Goal: Task Accomplishment & Management: Complete application form

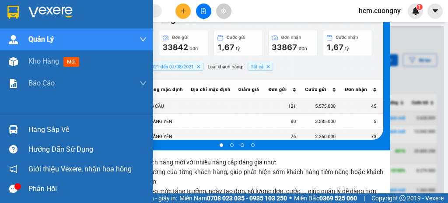
click at [18, 8] on img at bounding box center [12, 12] width 11 height 13
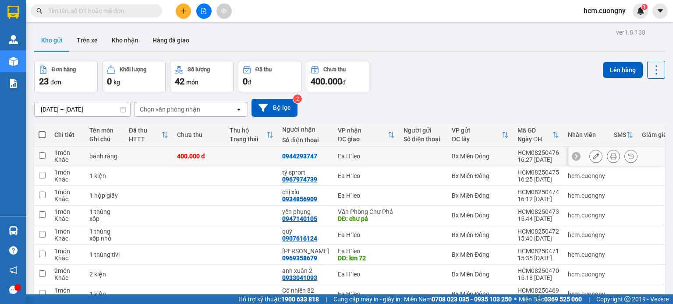
drag, startPoint x: 356, startPoint y: 108, endPoint x: 485, endPoint y: 147, distance: 135.5
click at [180, 10] on icon "plus" at bounding box center [183, 11] width 6 height 6
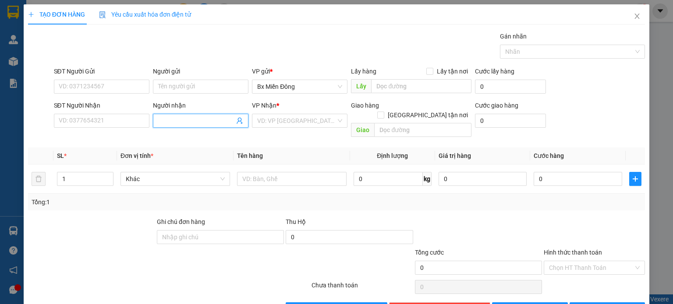
click at [191, 124] on input "Người nhận" at bounding box center [196, 121] width 76 height 10
type input "trang"
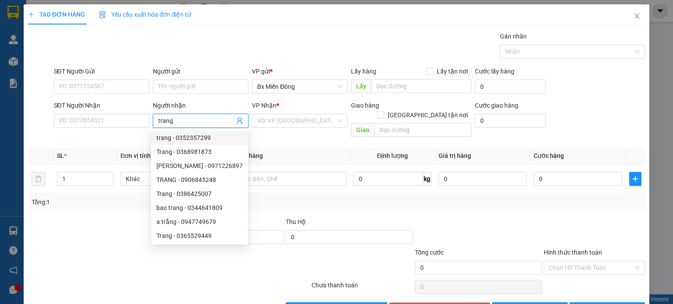
drag, startPoint x: 199, startPoint y: 122, endPoint x: 155, endPoint y: 119, distance: 43.9
click at [155, 119] on span "trang" at bounding box center [200, 121] width 95 height 14
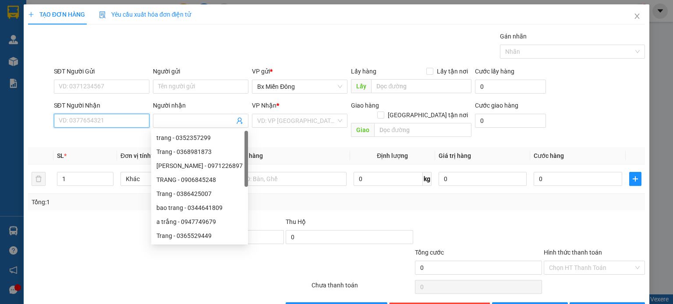
click at [130, 120] on input "SĐT Người Nhận" at bounding box center [101, 121] width 95 height 14
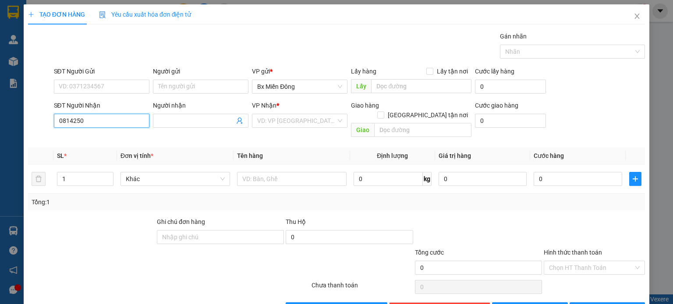
drag, startPoint x: 86, startPoint y: 115, endPoint x: 78, endPoint y: 120, distance: 8.6
click at [78, 120] on input "0814250" at bounding box center [101, 121] width 95 height 14
type input "0814258035"
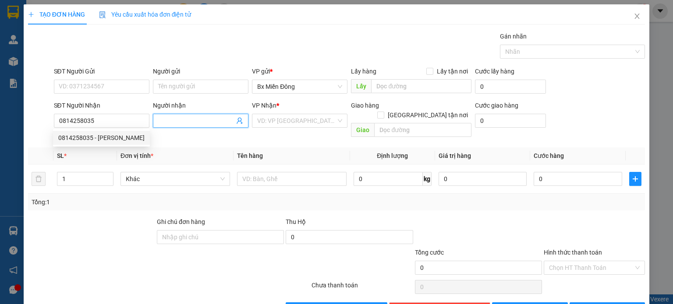
click at [182, 114] on span at bounding box center [200, 121] width 95 height 14
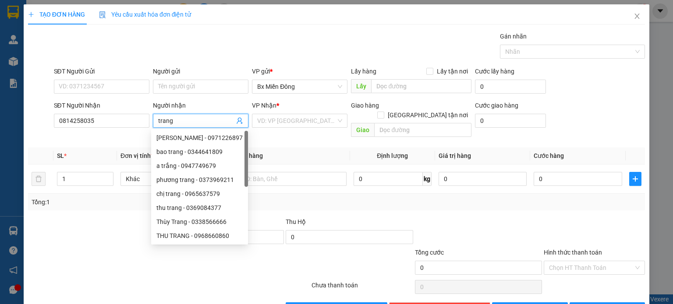
type input "trang"
click at [293, 113] on div "VP Nhận *" at bounding box center [299, 107] width 95 height 13
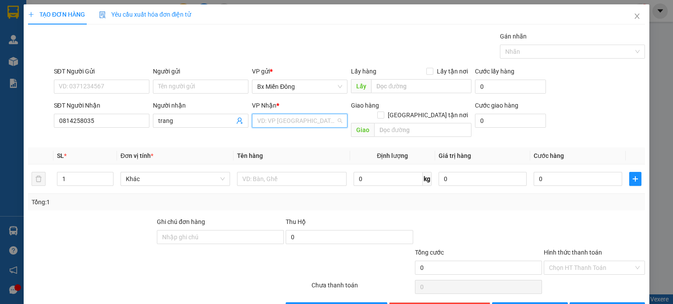
click at [289, 118] on input "search" at bounding box center [296, 120] width 79 height 13
click at [284, 168] on div "Ea H`leo" at bounding box center [296, 167] width 84 height 10
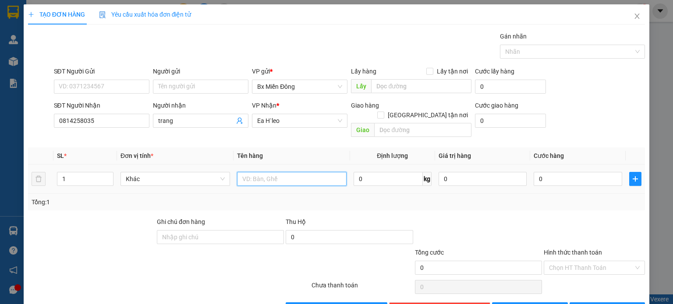
click at [282, 172] on input "text" at bounding box center [291, 179] width 109 height 14
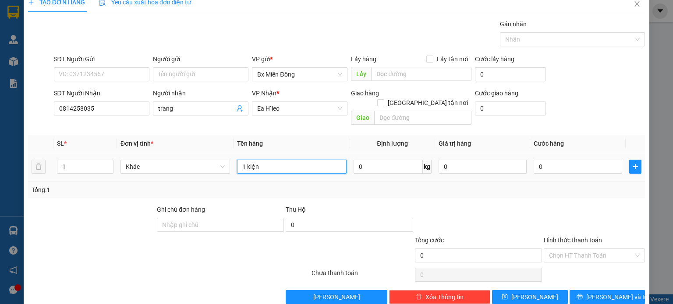
scroll to position [19, 0]
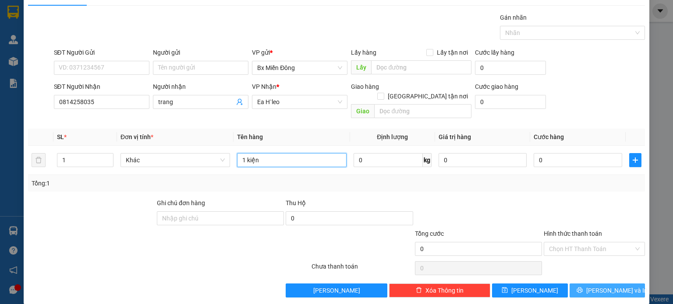
type input "1 kiện"
click at [448, 202] on span "[PERSON_NAME] và In" at bounding box center [616, 291] width 61 height 10
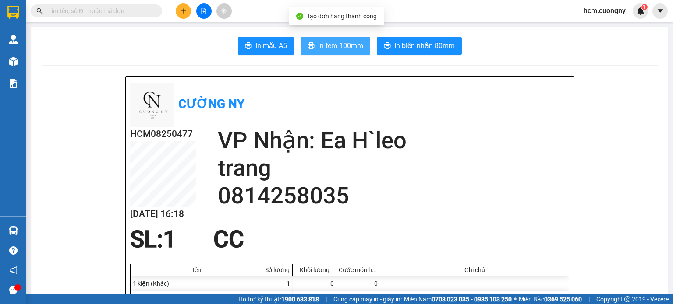
click at [318, 42] on span "In tem 100mm" at bounding box center [340, 45] width 45 height 11
click at [334, 46] on span "In tem 100mm" at bounding box center [340, 45] width 45 height 11
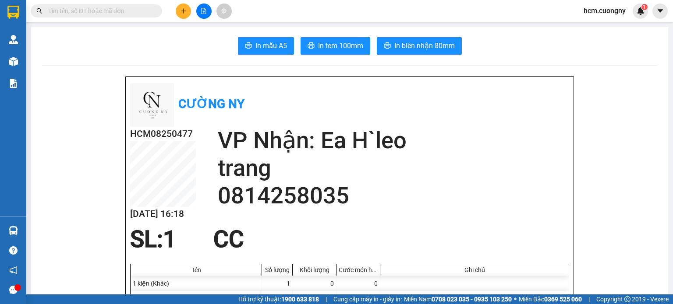
click at [16, 202] on div at bounding box center [17, 288] width 7 height 7
click at [15, 202] on div at bounding box center [17, 288] width 7 height 7
click at [17, 202] on div at bounding box center [17, 288] width 7 height 7
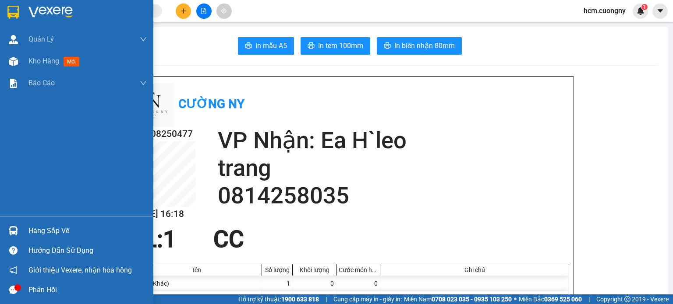
click at [37, 202] on div "Phản hồi" at bounding box center [87, 290] width 118 height 13
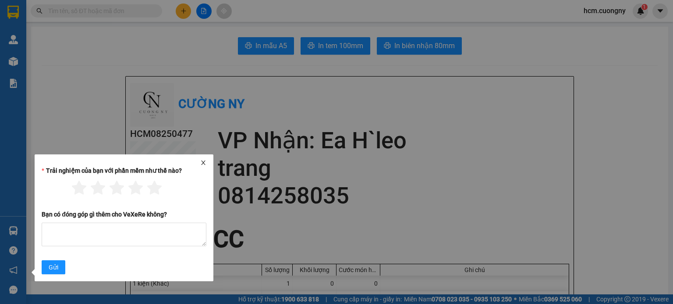
click at [205, 161] on icon "close" at bounding box center [203, 163] width 4 height 4
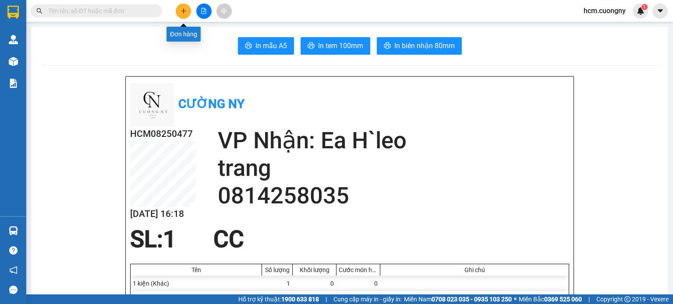
click at [181, 14] on button at bounding box center [183, 11] width 15 height 15
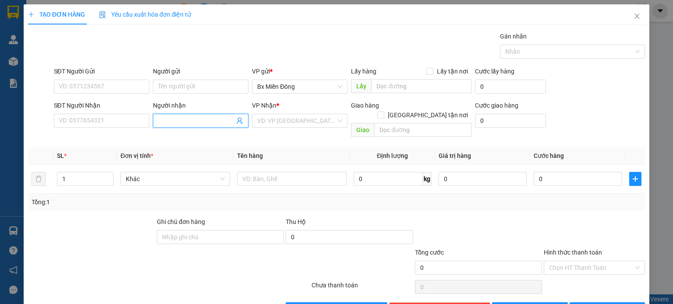
click at [165, 115] on span at bounding box center [200, 121] width 95 height 14
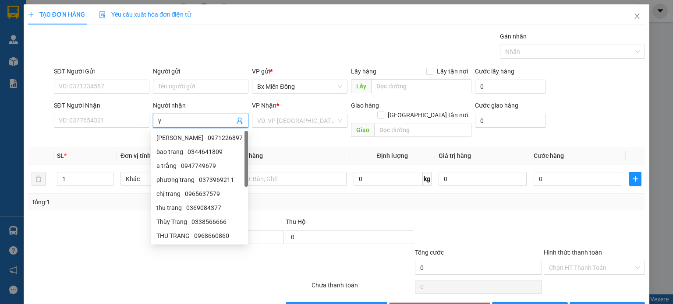
click at [165, 114] on span "y" at bounding box center [200, 121] width 95 height 14
drag, startPoint x: 165, startPoint y: 115, endPoint x: 152, endPoint y: 117, distance: 13.3
click at [153, 117] on span "y" at bounding box center [200, 121] width 95 height 14
drag, startPoint x: 159, startPoint y: 122, endPoint x: 149, endPoint y: 125, distance: 10.9
click at [149, 125] on div "SĐT Người Nhận VD: 0377654321 Người nhận y VP Nhận * VD: VP [GEOGRAPHIC_DATA] G…" at bounding box center [349, 121] width 595 height 40
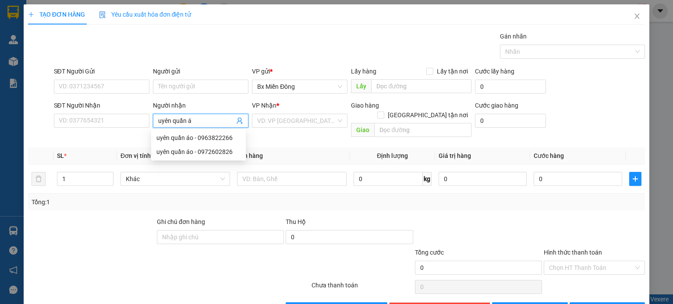
type input "uyên quần áo"
click at [181, 134] on div "uyên quần áo - 0963822266" at bounding box center [198, 138] width 84 height 10
type input "0963822266"
type input "uyên quần áo"
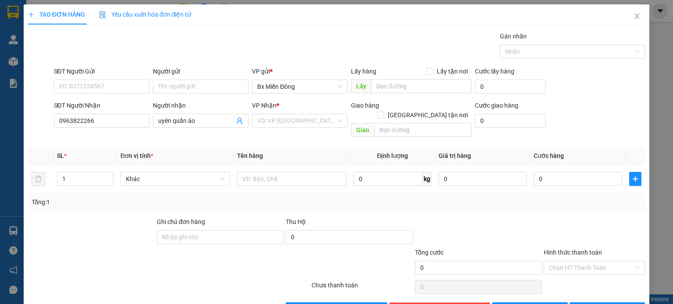
click at [293, 127] on div "VP Nhận * VD: VP [GEOGRAPHIC_DATA]" at bounding box center [299, 116] width 95 height 31
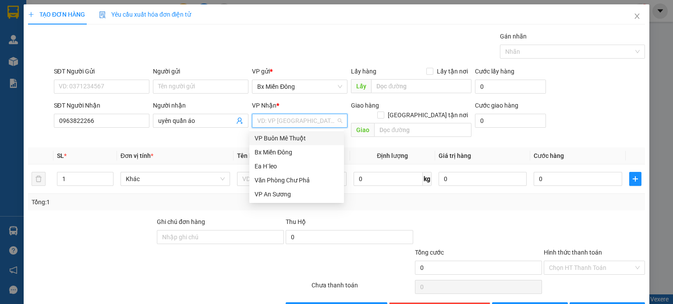
click at [293, 124] on input "search" at bounding box center [296, 120] width 79 height 13
click at [286, 165] on div "Ea H`leo" at bounding box center [296, 167] width 84 height 10
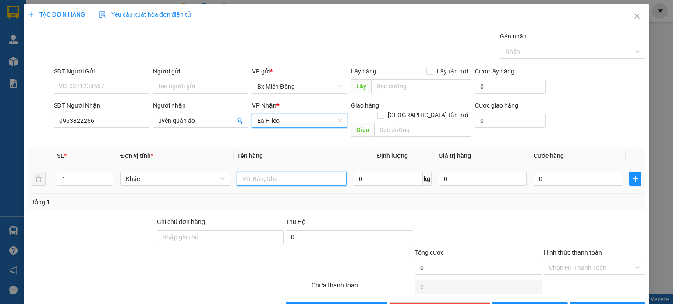
click at [277, 172] on input "text" at bounding box center [291, 179] width 109 height 14
drag, startPoint x: 280, startPoint y: 164, endPoint x: 247, endPoint y: 164, distance: 32.8
click at [247, 172] on input "1 kiw" at bounding box center [291, 179] width 109 height 14
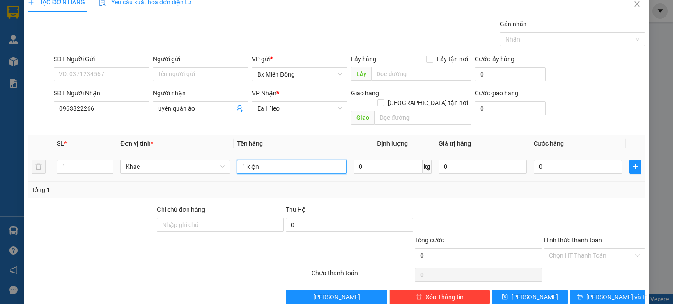
scroll to position [19, 0]
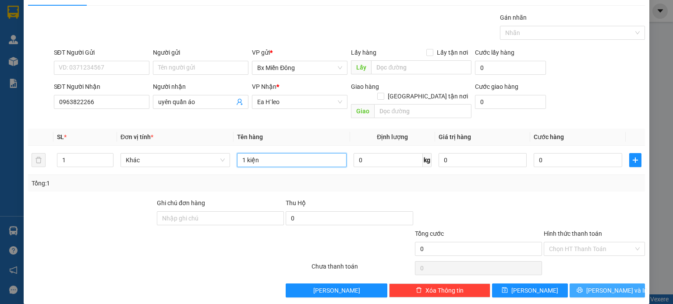
type input "1 kiện"
click at [448, 202] on span "[PERSON_NAME] và In" at bounding box center [616, 291] width 61 height 10
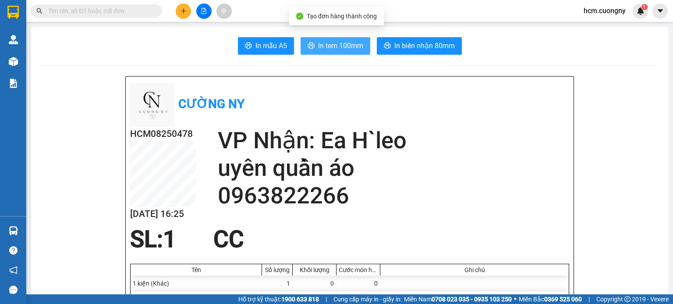
click at [331, 54] on button "In tem 100mm" at bounding box center [335, 46] width 70 height 18
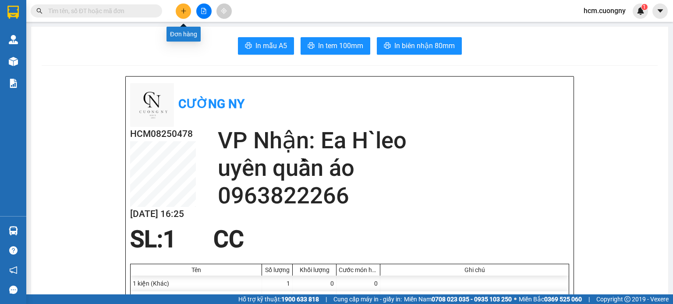
click at [188, 10] on button at bounding box center [183, 11] width 15 height 15
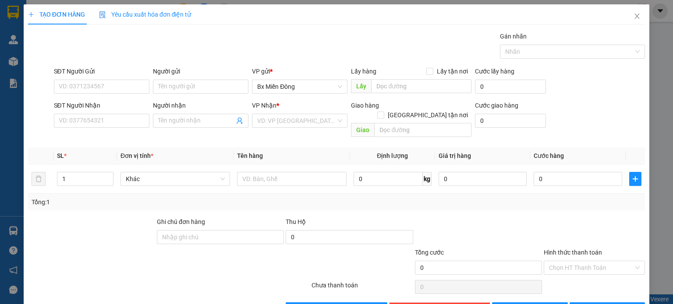
click at [15, 41] on div "TẠO ĐƠN HÀNG Yêu cầu xuất hóa đơn điện tử Transit Pickup Surcharge Ids Transit …" at bounding box center [336, 152] width 673 height 304
click at [12, 14] on div "TẠO ĐƠN HÀNG Yêu cầu xuất hóa đơn điện tử Transit Pickup Surcharge Ids Transit …" at bounding box center [336, 152] width 673 height 304
drag, startPoint x: 104, startPoint y: 115, endPoint x: 141, endPoint y: 116, distance: 36.8
click at [112, 115] on input "SĐT Người Nhận" at bounding box center [101, 121] width 95 height 14
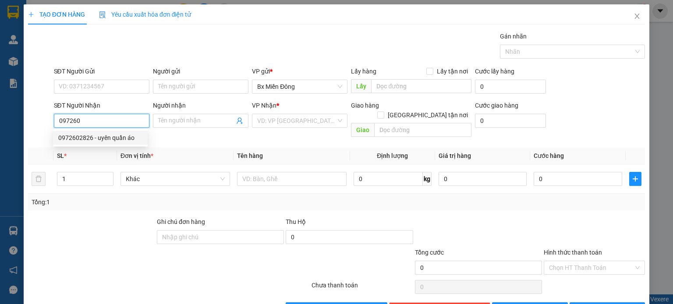
click at [112, 138] on div "0972602826 - uyên quần áo" at bounding box center [100, 138] width 84 height 10
type input "0972602826"
type input "uyên quần áo"
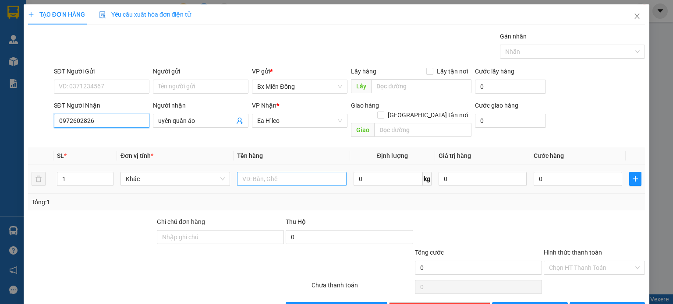
type input "0972602826"
click at [246, 174] on input "text" at bounding box center [291, 179] width 109 height 14
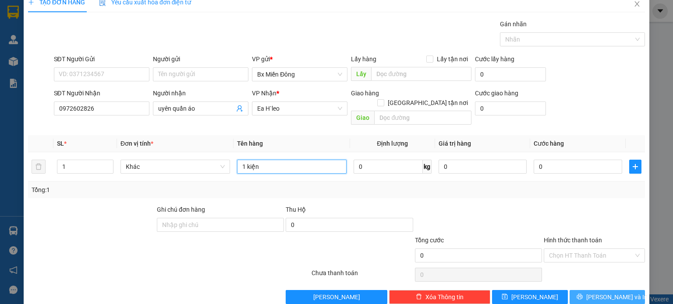
scroll to position [19, 0]
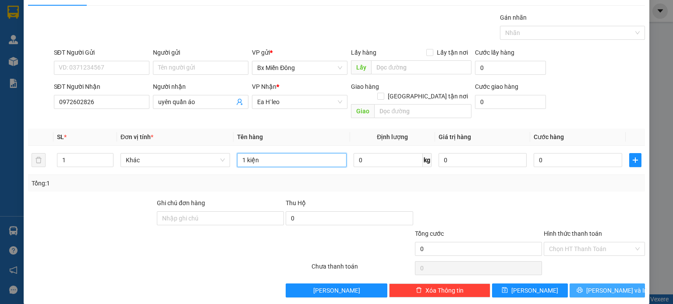
type input "1 kiện"
click at [448, 202] on button "[PERSON_NAME] và In" at bounding box center [607, 291] width 76 height 14
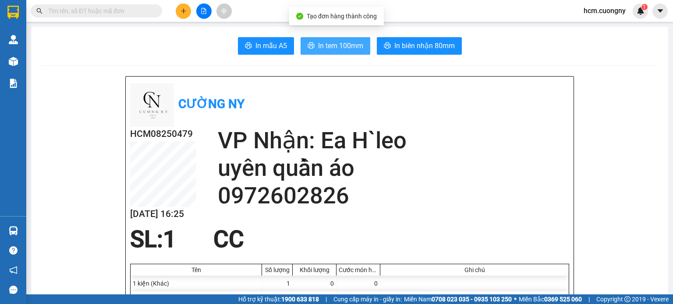
click at [326, 44] on span "In tem 100mm" at bounding box center [340, 45] width 45 height 11
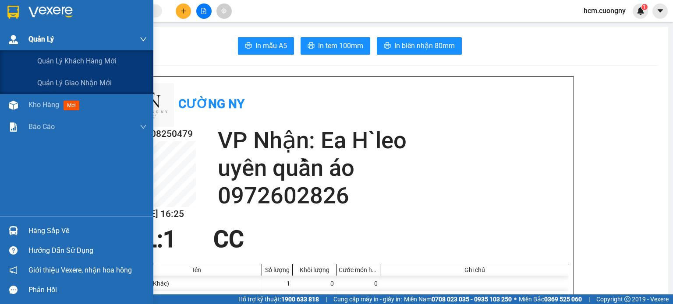
click at [25, 41] on div "Quản Lý" at bounding box center [76, 39] width 153 height 22
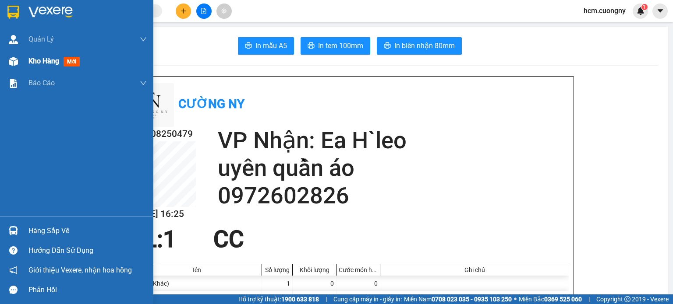
drag, startPoint x: 3, startPoint y: 16, endPoint x: 33, endPoint y: 67, distance: 60.1
click at [4, 14] on div at bounding box center [76, 14] width 153 height 28
click at [7, 9] on img at bounding box center [12, 12] width 11 height 13
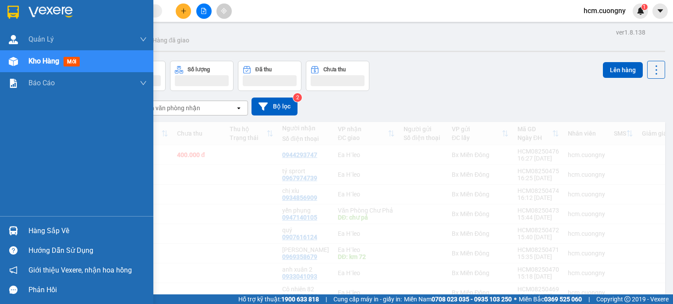
click at [32, 66] on div "Kho hàng mới" at bounding box center [87, 61] width 118 height 22
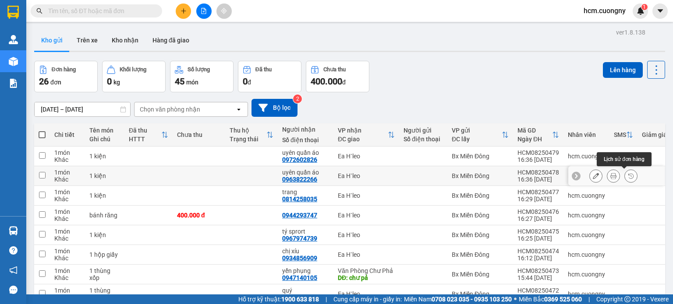
click at [448, 175] on icon at bounding box center [630, 176] width 6 height 6
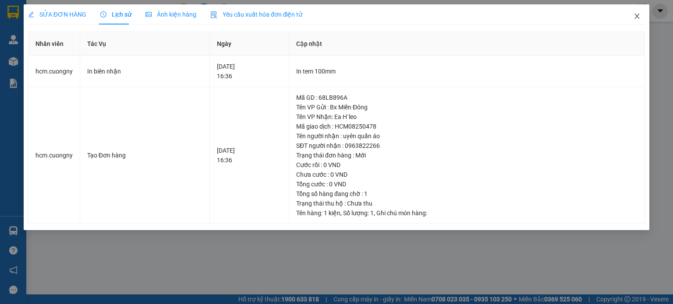
click at [448, 15] on icon "close" at bounding box center [636, 16] width 7 height 7
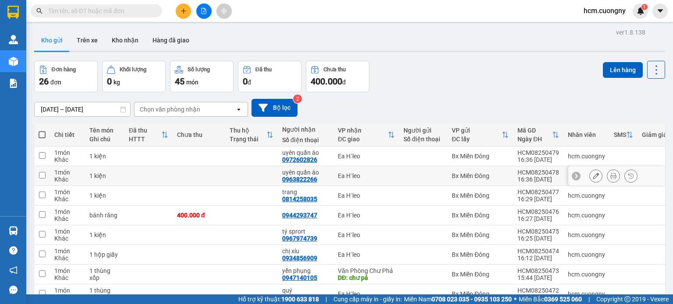
click at [448, 174] on icon at bounding box center [576, 176] width 6 height 6
click at [448, 175] on div "hcm.cuongny" at bounding box center [585, 176] width 37 height 7
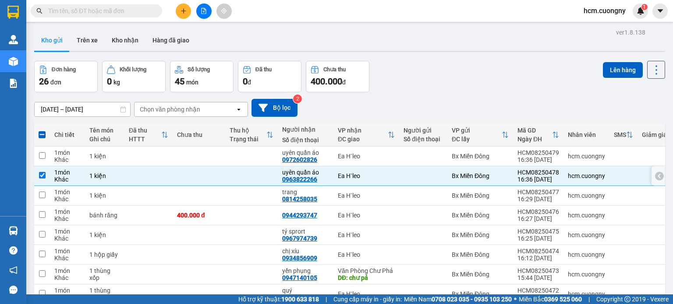
drag, startPoint x: 569, startPoint y: 174, endPoint x: 373, endPoint y: 171, distance: 196.6
click at [372, 171] on td "Ea H`leo" at bounding box center [366, 176] width 66 height 20
checkbox input "false"
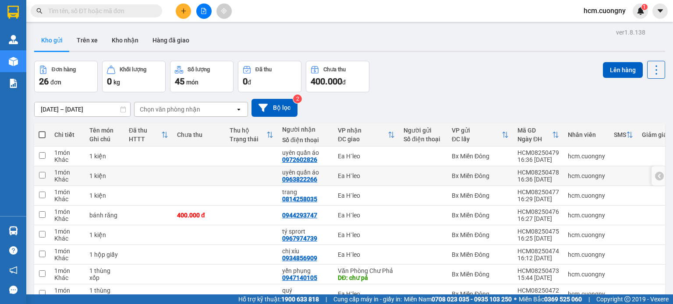
click at [448, 172] on div at bounding box center [657, 176] width 13 height 20
click at [448, 175] on icon at bounding box center [659, 176] width 6 height 6
drag, startPoint x: 645, startPoint y: 175, endPoint x: 639, endPoint y: 180, distance: 8.4
click at [448, 180] on div at bounding box center [616, 176] width 96 height 20
click at [448, 176] on div at bounding box center [595, 175] width 13 height 13
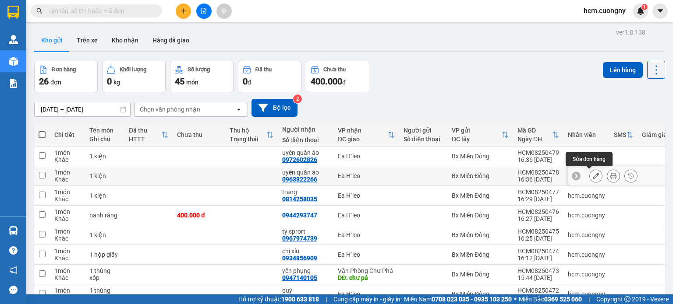
click at [448, 176] on icon at bounding box center [595, 176] width 6 height 6
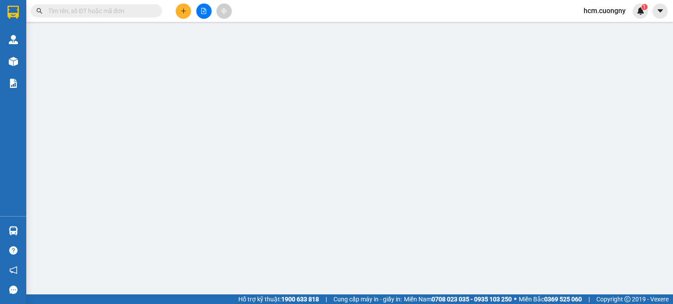
type input "0963822266"
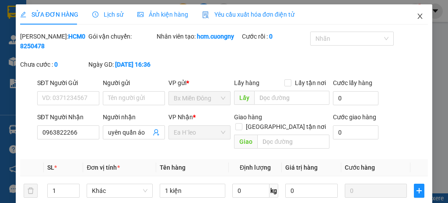
click at [417, 15] on icon "close" at bounding box center [420, 16] width 7 height 7
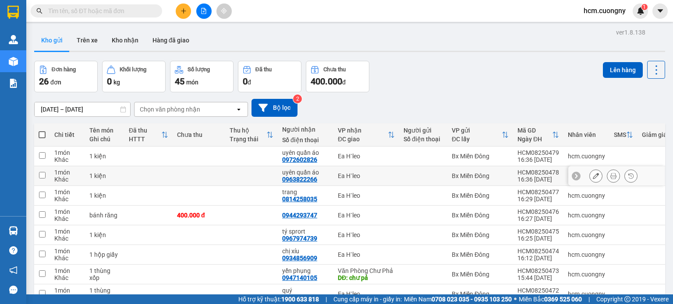
click at [46, 176] on td at bounding box center [42, 176] width 16 height 20
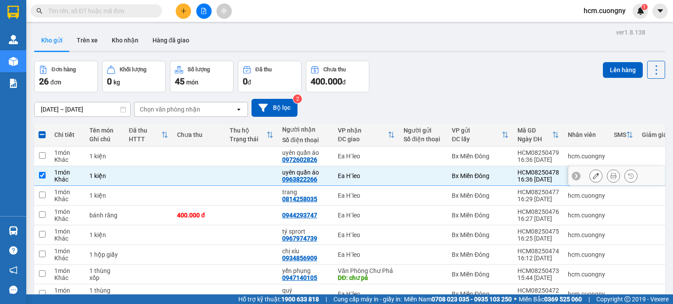
click at [448, 175] on icon at bounding box center [575, 176] width 3 height 5
drag, startPoint x: 290, startPoint y: 173, endPoint x: 270, endPoint y: 174, distance: 20.6
click at [270, 174] on td at bounding box center [251, 176] width 53 height 20
checkbox input "false"
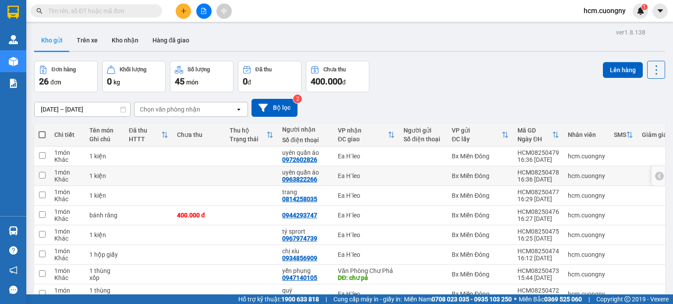
click at [448, 176] on icon at bounding box center [659, 176] width 3 height 5
click at [448, 175] on button at bounding box center [630, 176] width 12 height 15
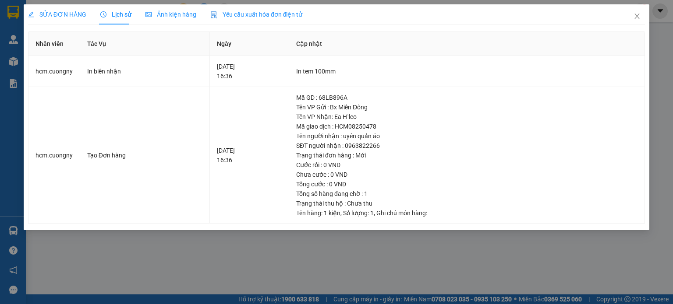
click at [448, 202] on div "SỬA ĐƠN HÀNG Lịch sử Ảnh kiện hàng Yêu cầu xuất hóa đơn điện tử Nhân viên Tác V…" at bounding box center [336, 152] width 673 height 304
drag, startPoint x: 644, startPoint y: 19, endPoint x: 634, endPoint y: 18, distance: 10.5
click at [448, 19] on span "Close" at bounding box center [636, 16] width 25 height 25
click at [448, 19] on div "Kết quả tìm kiếm ( 0 ) Bộ lọc No Data hcm.cuongny 1" at bounding box center [336, 11] width 673 height 22
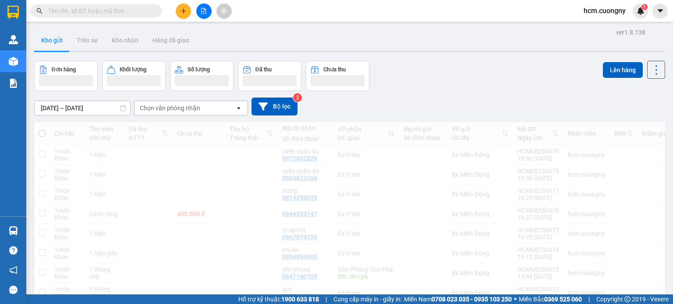
drag, startPoint x: 634, startPoint y: 18, endPoint x: 639, endPoint y: 20, distance: 5.8
click at [448, 18] on div "hcm.cuongny 1" at bounding box center [611, 11] width 71 height 15
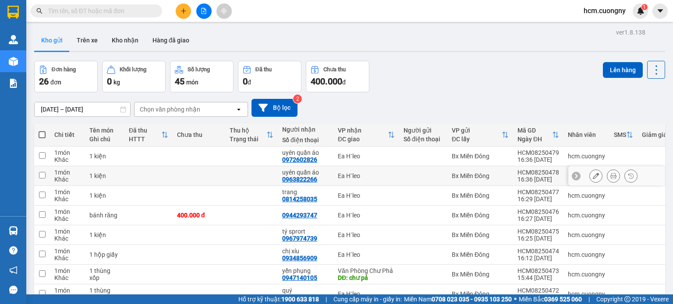
click at [46, 175] on td at bounding box center [42, 176] width 16 height 20
checkbox input "true"
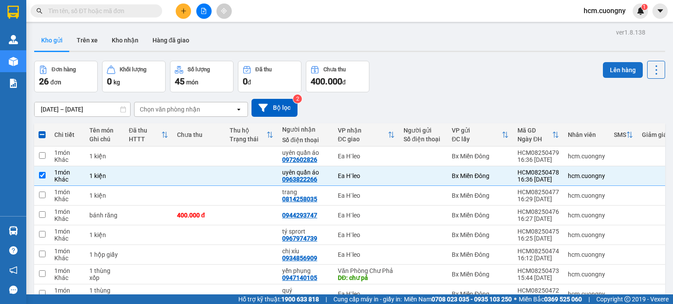
click at [448, 67] on button "Lên hàng" at bounding box center [622, 70] width 40 height 16
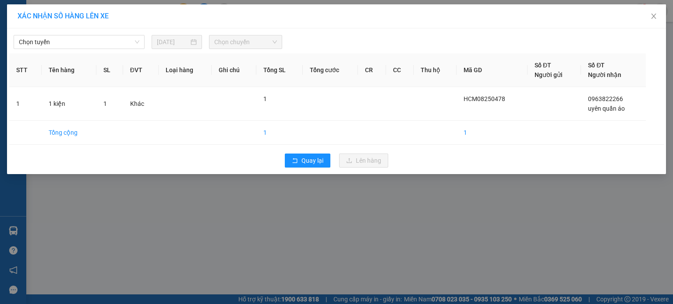
click at [182, 36] on div "[DATE]" at bounding box center [176, 42] width 50 height 14
click at [180, 47] on div "[DATE]" at bounding box center [176, 42] width 50 height 14
click at [110, 46] on span "Chọn tuyến" at bounding box center [79, 41] width 120 height 13
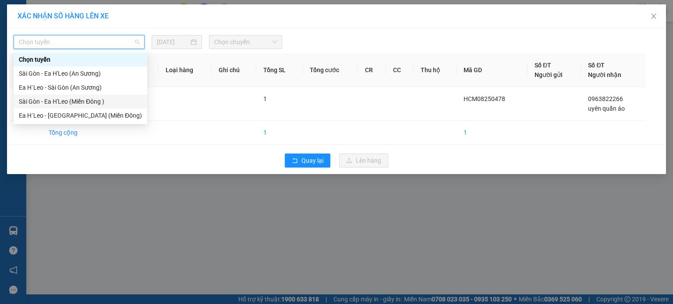
click at [70, 99] on div "Sài Gòn - Ea H'Leo (Miền Đông )" at bounding box center [80, 102] width 123 height 10
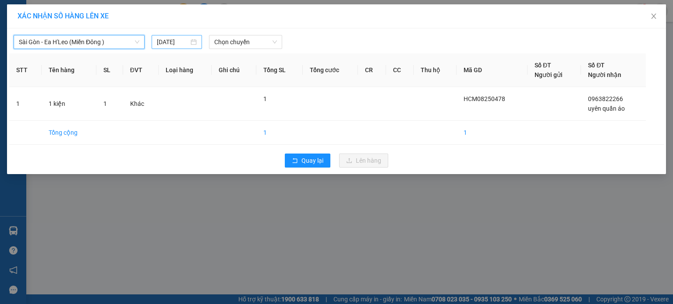
click at [159, 43] on input "[DATE]" at bounding box center [173, 42] width 32 height 10
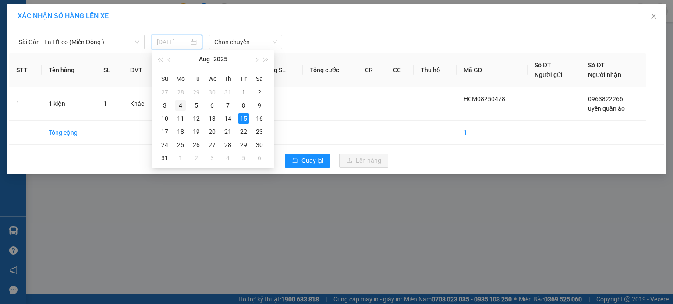
click at [180, 106] on div "4" at bounding box center [180, 105] width 11 height 11
type input "[DATE]"
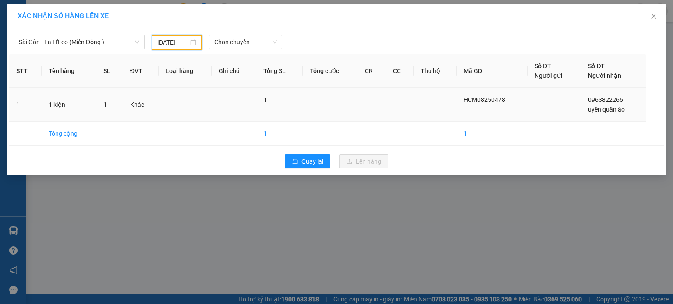
click at [131, 106] on td "Khác" at bounding box center [141, 105] width 36 height 34
drag, startPoint x: 237, startPoint y: 106, endPoint x: 330, endPoint y: 121, distance: 93.6
click at [238, 106] on td at bounding box center [233, 105] width 45 height 34
drag, startPoint x: 443, startPoint y: 94, endPoint x: 466, endPoint y: 99, distance: 23.5
click at [445, 95] on td at bounding box center [434, 105] width 43 height 34
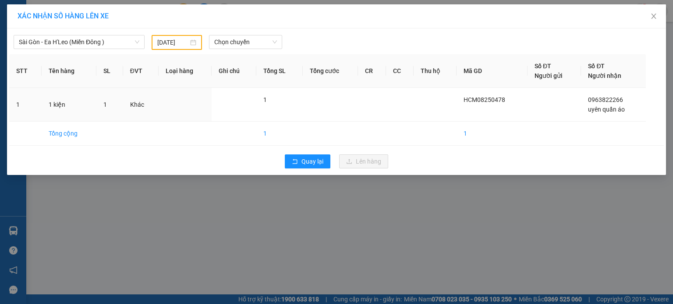
drag, startPoint x: 575, startPoint y: 95, endPoint x: 608, endPoint y: 86, distance: 33.5
click at [448, 88] on tr "1 1 kiện 1 Khác 1 HCM08250478 0963822266 uyên quần áo" at bounding box center [336, 105] width 654 height 34
click at [242, 43] on span "Chọn chuyến" at bounding box center [245, 41] width 63 height 13
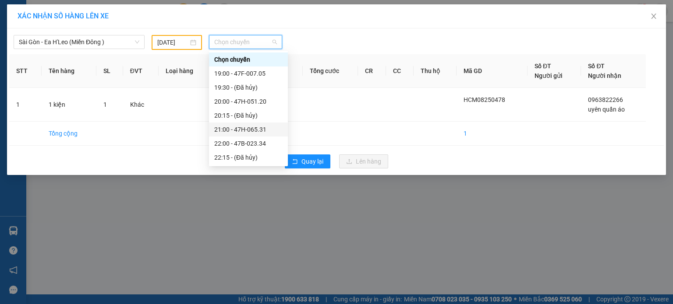
click at [257, 108] on div "20:00 - 47H-051.20" at bounding box center [248, 102] width 79 height 14
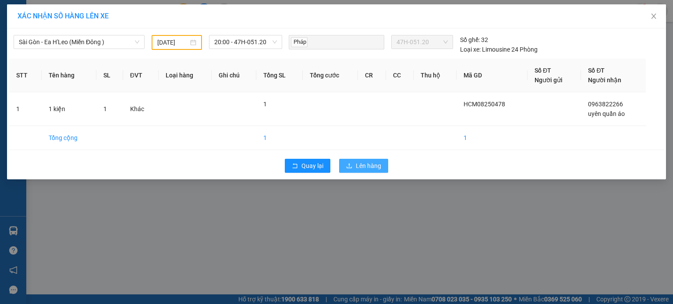
click at [354, 160] on button "Lên hàng" at bounding box center [363, 166] width 49 height 14
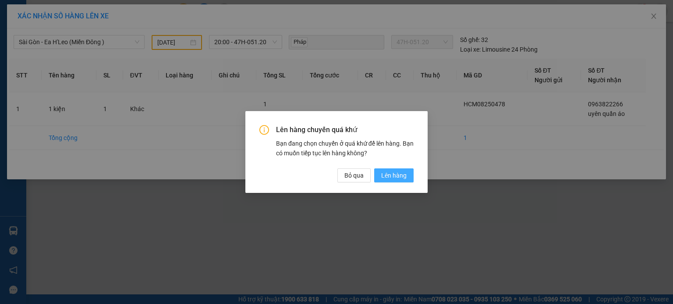
click at [387, 174] on span "Lên hàng" at bounding box center [393, 176] width 25 height 10
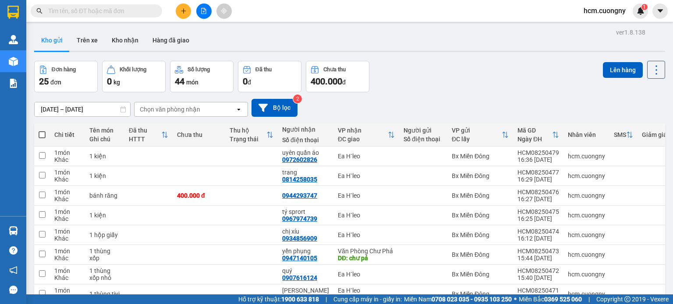
click at [166, 145] on th "Đã thu HTTT" at bounding box center [148, 134] width 48 height 23
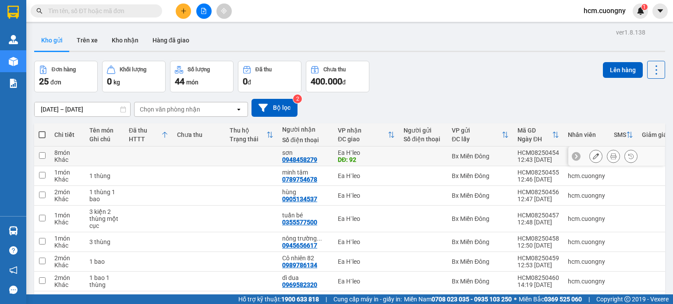
click at [181, 160] on td at bounding box center [199, 157] width 53 height 20
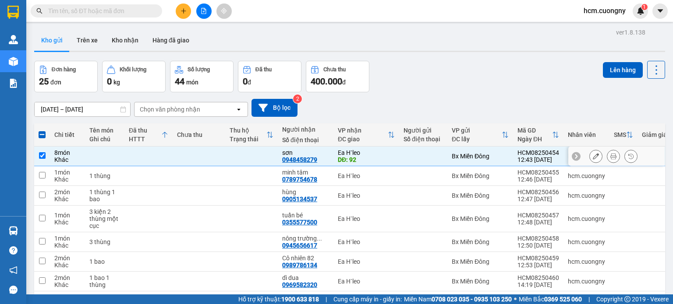
click at [181, 160] on td at bounding box center [199, 157] width 53 height 20
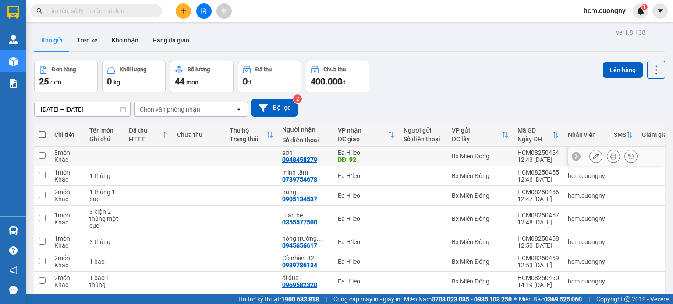
click at [181, 160] on td at bounding box center [199, 157] width 53 height 20
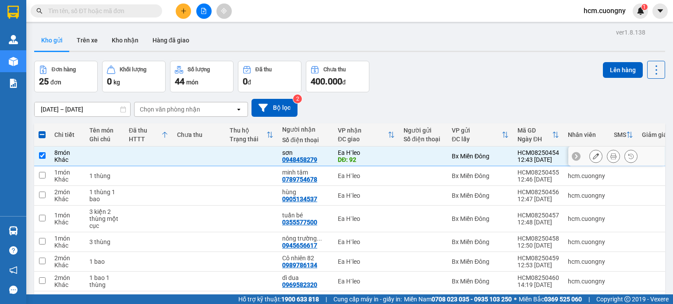
click at [181, 160] on td at bounding box center [199, 157] width 53 height 20
checkbox input "false"
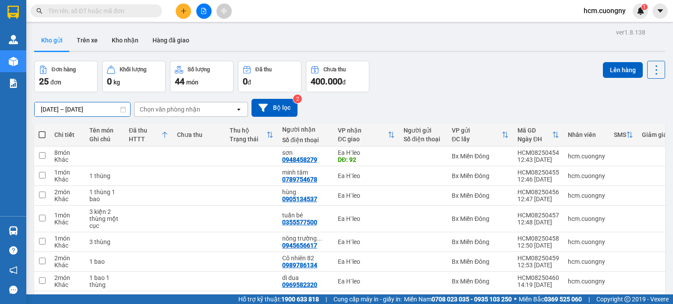
click at [67, 105] on input "[DATE] – [DATE]" at bounding box center [82, 109] width 95 height 14
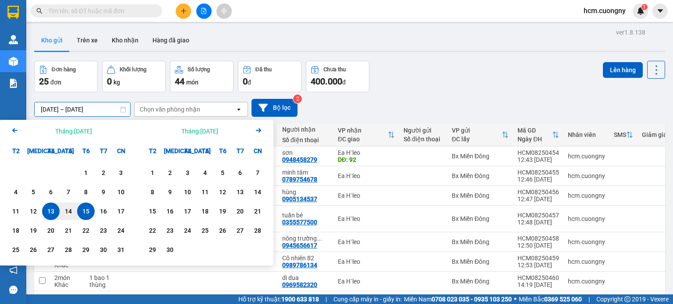
click at [87, 202] on div "15" at bounding box center [86, 211] width 12 height 11
type input "[DATE] – / /"
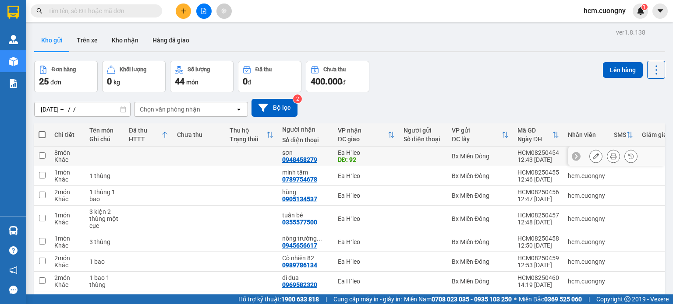
click at [371, 156] on div "DĐ: 92" at bounding box center [366, 159] width 57 height 7
checkbox input "true"
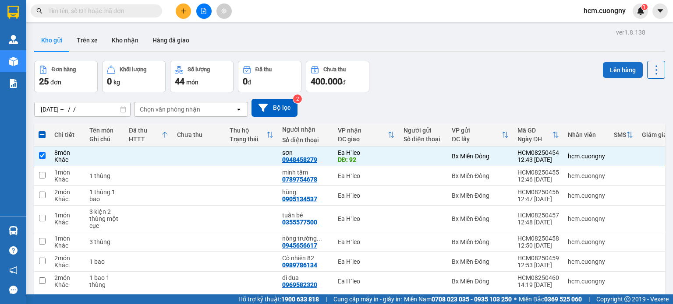
click at [448, 70] on button "Lên hàng" at bounding box center [622, 70] width 40 height 16
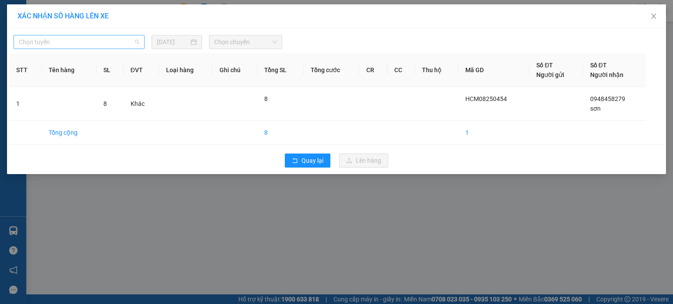
click at [91, 45] on span "Chọn tuyến" at bounding box center [79, 41] width 120 height 13
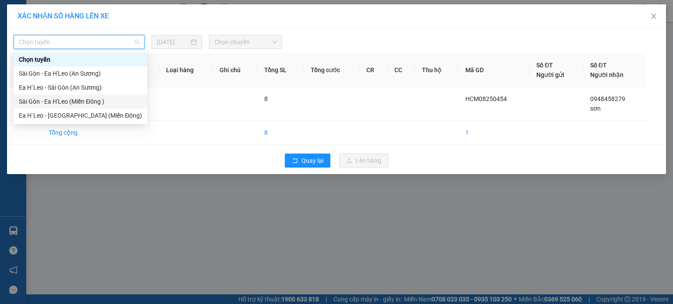
click at [86, 99] on div "Sài Gòn - Ea H'Leo (Miền Đông )" at bounding box center [80, 102] width 123 height 10
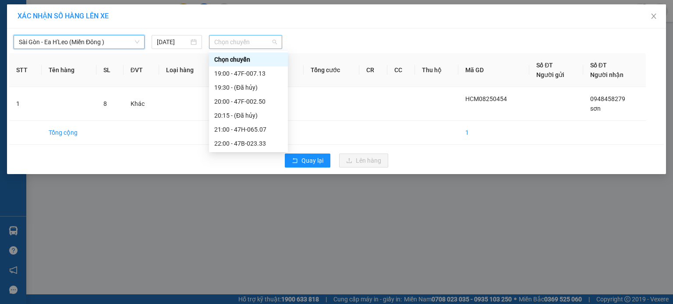
click at [231, 43] on span "Chọn chuyến" at bounding box center [245, 41] width 63 height 13
click at [259, 100] on div "20:00 - 47F-002.50" at bounding box center [248, 102] width 68 height 10
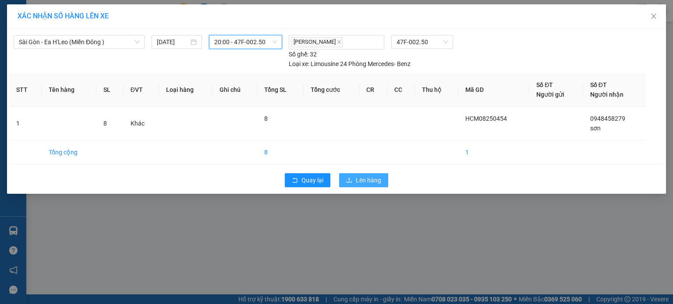
click at [351, 176] on button "Lên hàng" at bounding box center [363, 180] width 49 height 14
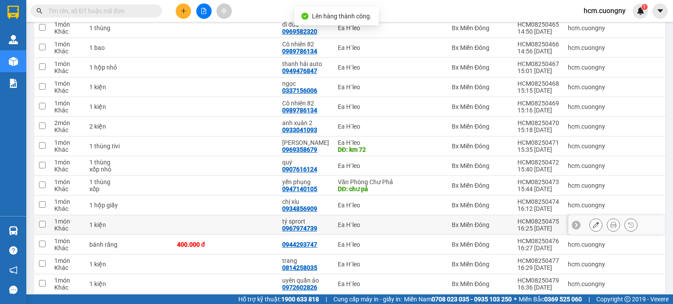
scroll to position [368, 0]
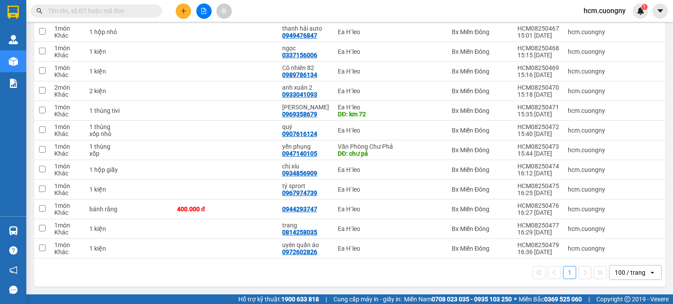
click at [448, 202] on div "100 / trang" at bounding box center [629, 272] width 31 height 9
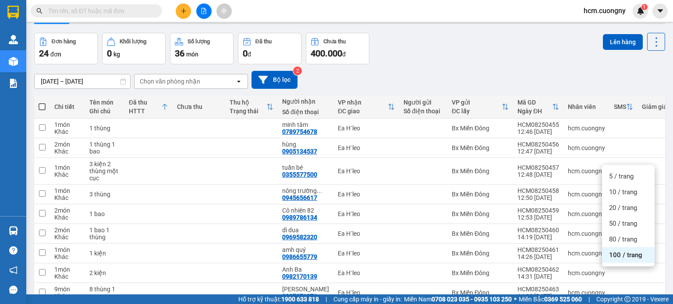
scroll to position [0, 0]
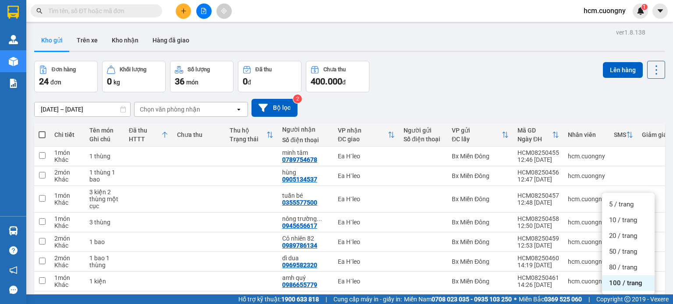
drag, startPoint x: 36, startPoint y: 125, endPoint x: 39, endPoint y: 133, distance: 8.9
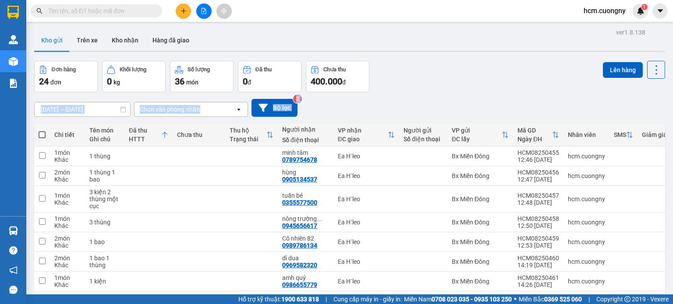
click at [41, 140] on th at bounding box center [42, 134] width 16 height 23
click at [42, 133] on span at bounding box center [42, 134] width 7 height 7
click at [42, 130] on input "checkbox" at bounding box center [42, 130] width 0 height 0
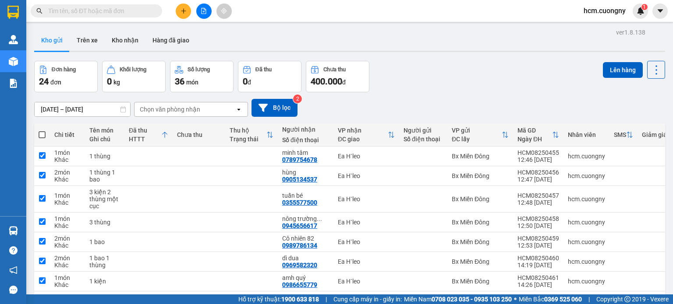
checkbox input "true"
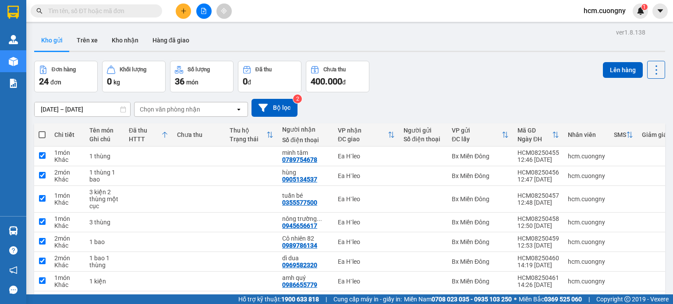
checkbox input "true"
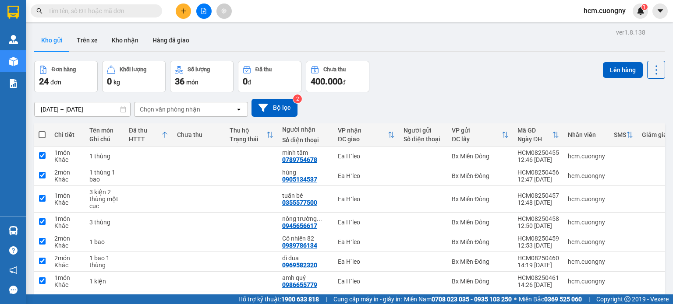
checkbox input "true"
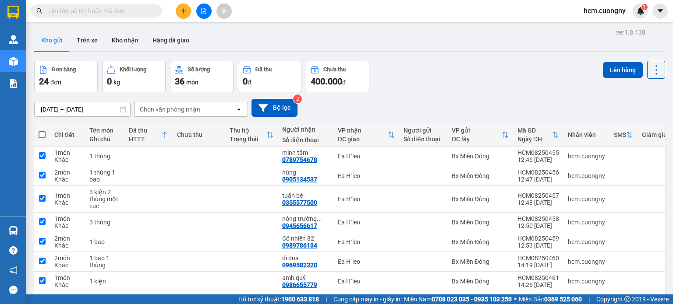
checkbox input "true"
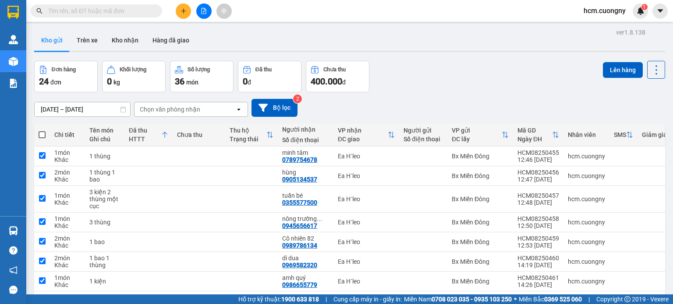
checkbox input "true"
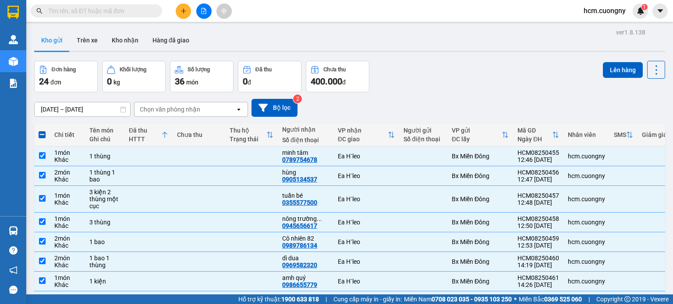
click at [42, 133] on span at bounding box center [42, 134] width 7 height 7
click at [42, 130] on input "checkbox" at bounding box center [42, 130] width 0 height 0
click at [42, 133] on span at bounding box center [42, 134] width 7 height 7
click at [42, 130] on input "checkbox" at bounding box center [42, 130] width 0 height 0
click at [43, 155] on input "checkbox" at bounding box center [42, 155] width 7 height 7
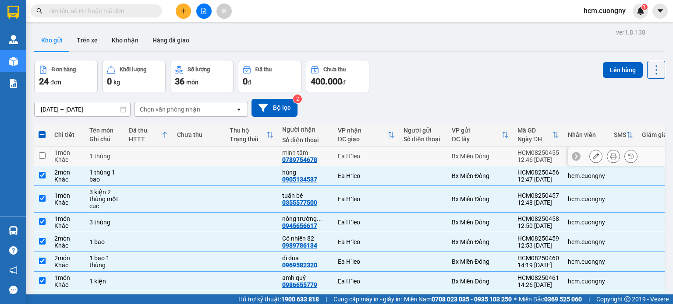
click at [43, 155] on input "checkbox" at bounding box center [42, 155] width 7 height 7
checkbox input "true"
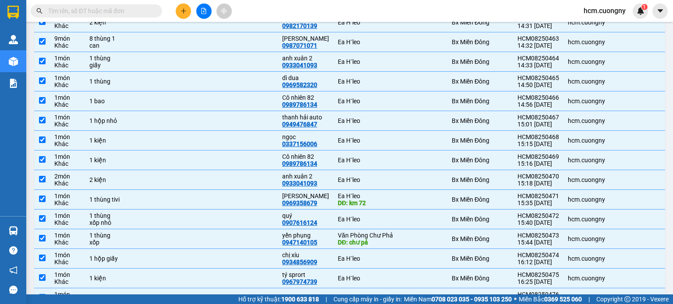
scroll to position [350, 0]
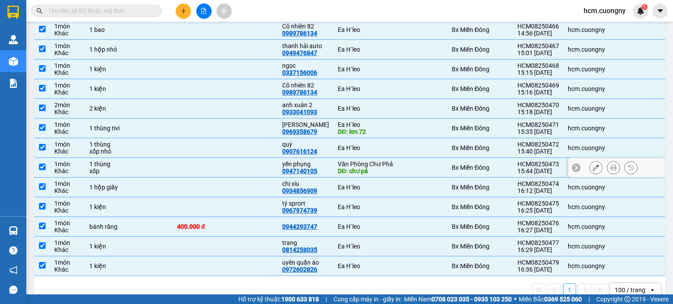
click at [46, 168] on td at bounding box center [42, 168] width 16 height 20
checkbox input "false"
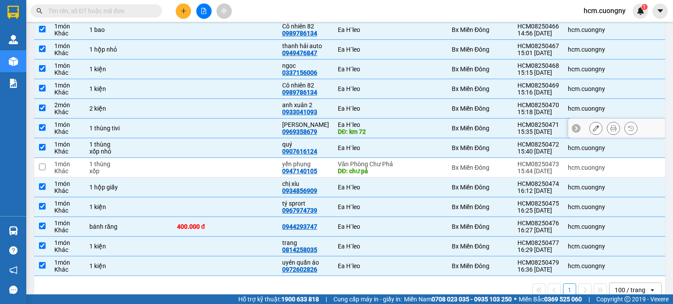
click at [41, 125] on input "checkbox" at bounding box center [42, 127] width 7 height 7
checkbox input "false"
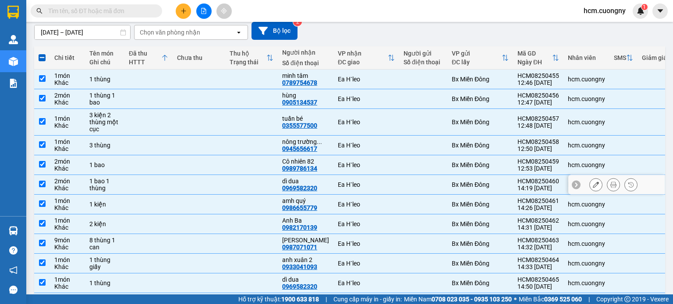
scroll to position [0, 0]
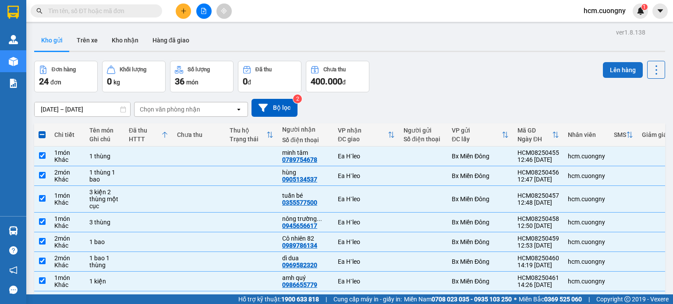
click at [448, 71] on button "Lên hàng" at bounding box center [622, 70] width 40 height 16
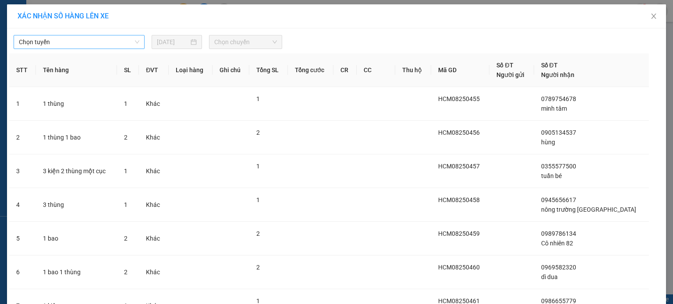
click at [72, 47] on span "Chọn tuyến" at bounding box center [79, 41] width 120 height 13
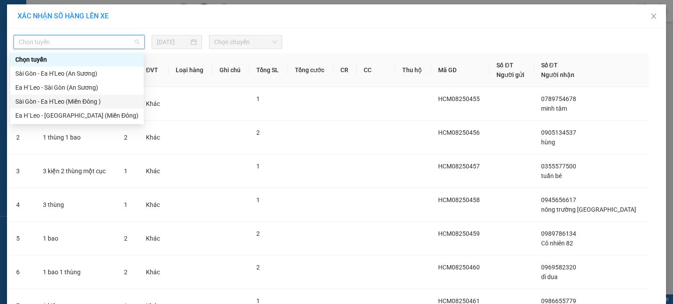
click at [77, 101] on div "Sài Gòn - Ea H'Leo (Miền Đông )" at bounding box center [76, 102] width 123 height 10
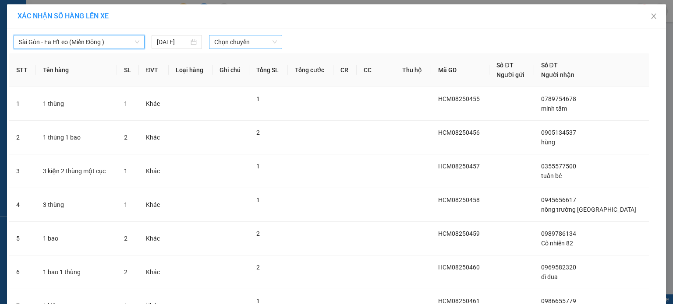
click at [249, 43] on span "Chọn chuyến" at bounding box center [245, 41] width 63 height 13
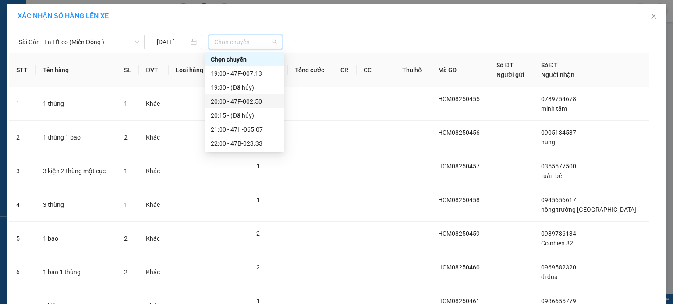
click at [251, 100] on div "20:00 - 47F-002.50" at bounding box center [245, 102] width 68 height 10
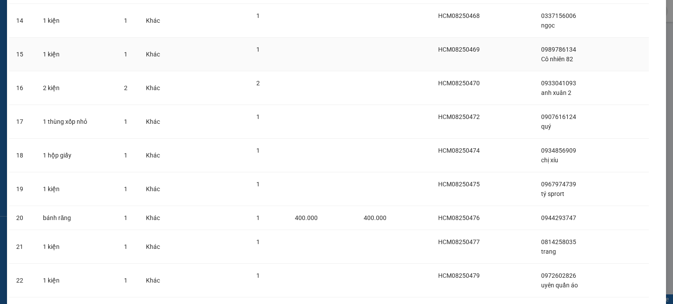
scroll to position [595, 0]
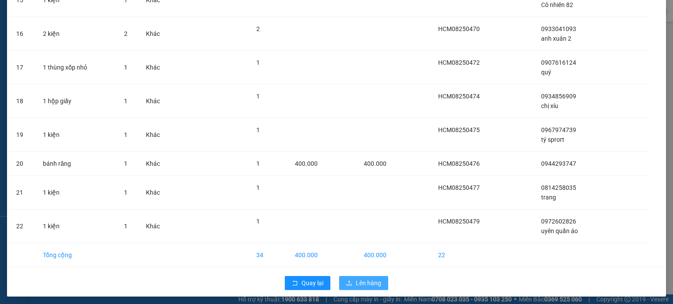
click at [363, 202] on span "Lên hàng" at bounding box center [368, 283] width 25 height 10
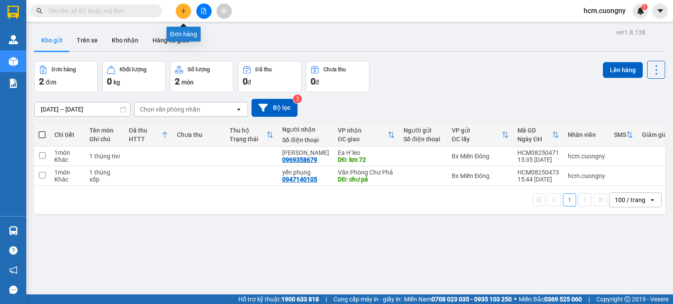
click at [180, 5] on button at bounding box center [183, 11] width 15 height 15
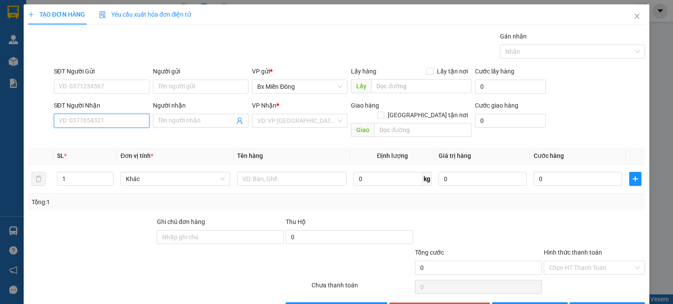
click at [102, 121] on input "SĐT Người Nhận" at bounding box center [101, 121] width 95 height 14
type input "098696141"
click at [173, 117] on input "Người nhận" at bounding box center [196, 121] width 76 height 10
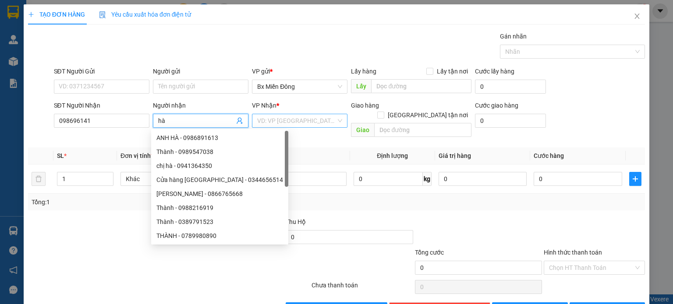
type input "hà"
click at [307, 119] on input "search" at bounding box center [296, 120] width 79 height 13
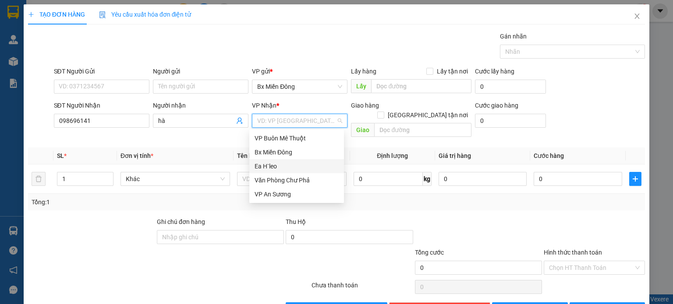
click at [292, 164] on div "Ea H`leo" at bounding box center [296, 167] width 84 height 10
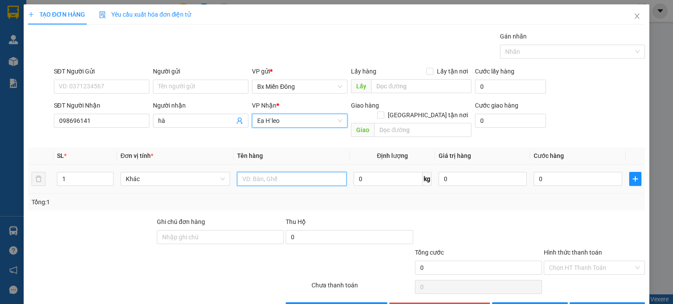
click at [254, 174] on input "text" at bounding box center [291, 179] width 109 height 14
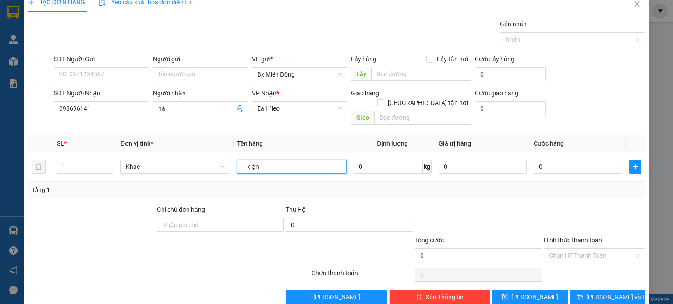
scroll to position [19, 0]
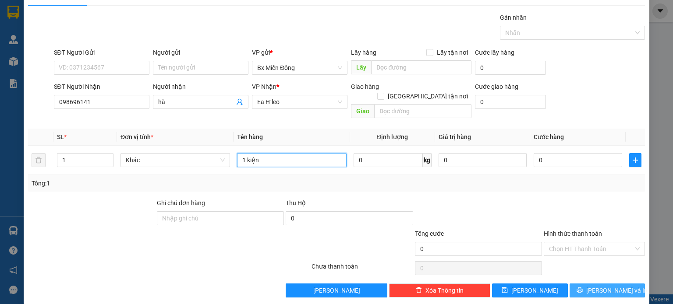
type input "1 kiện"
click at [448, 202] on span "[PERSON_NAME] và In" at bounding box center [616, 291] width 61 height 10
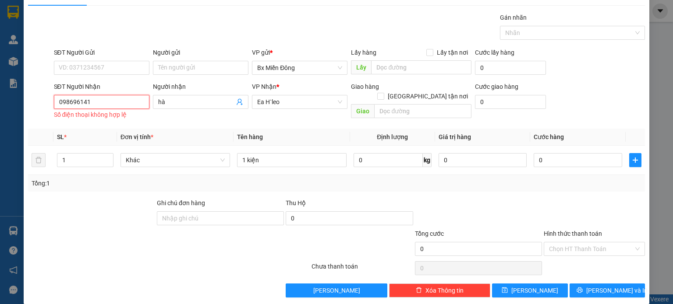
drag, startPoint x: 112, startPoint y: 100, endPoint x: 54, endPoint y: 109, distance: 59.0
click at [54, 109] on div "098696141 098696141 Số điện thoại không hợp lệ" at bounding box center [101, 106] width 95 height 23
type input "0986696141"
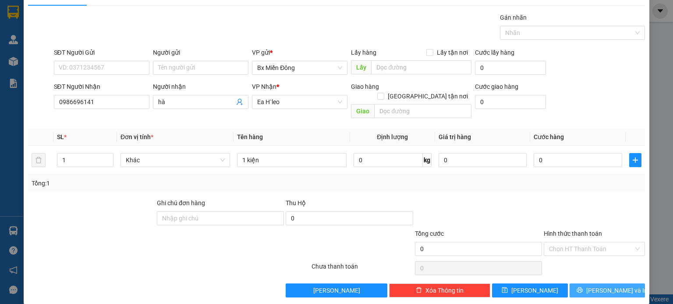
click at [448, 202] on span "[PERSON_NAME] và In" at bounding box center [616, 291] width 61 height 10
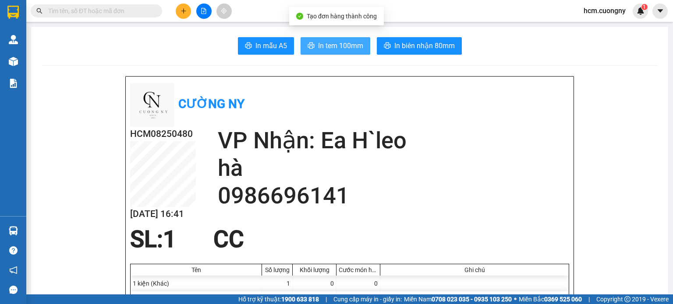
click at [339, 46] on button "In tem 100mm" at bounding box center [335, 46] width 70 height 18
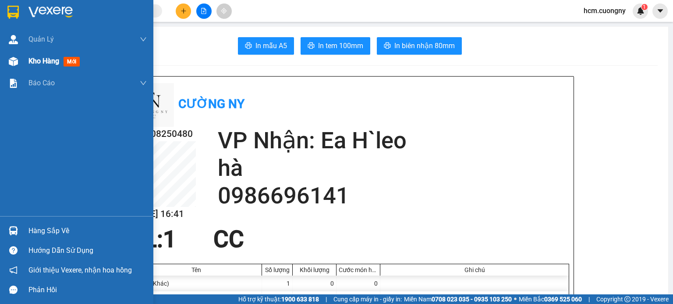
click at [53, 67] on div "Kho hàng mới" at bounding box center [87, 61] width 118 height 22
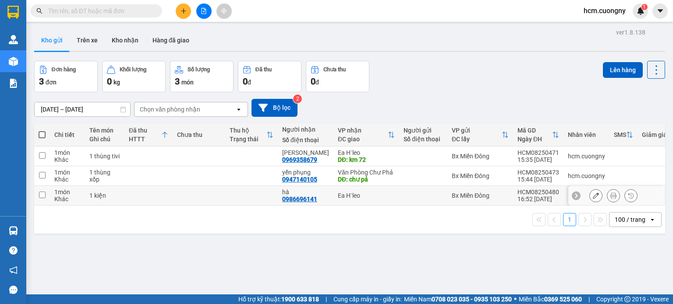
click at [45, 193] on input "checkbox" at bounding box center [42, 195] width 7 height 7
checkbox input "true"
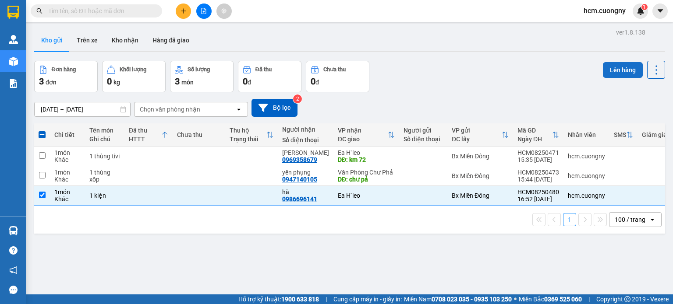
click at [448, 71] on button "Lên hàng" at bounding box center [622, 70] width 40 height 16
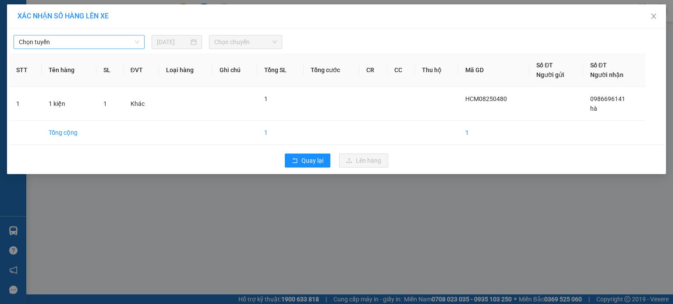
click at [121, 40] on span "Chọn tuyến" at bounding box center [79, 41] width 120 height 13
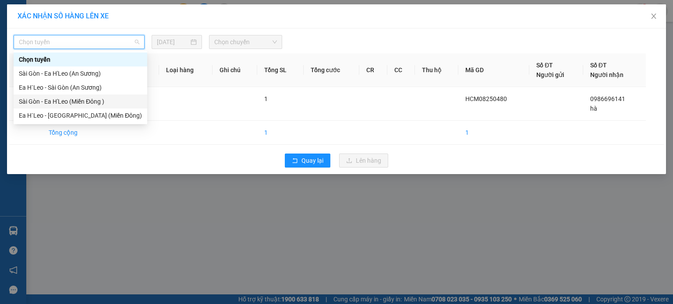
click at [32, 103] on div "Sài Gòn - Ea H'Leo (Miền Đông )" at bounding box center [80, 102] width 123 height 10
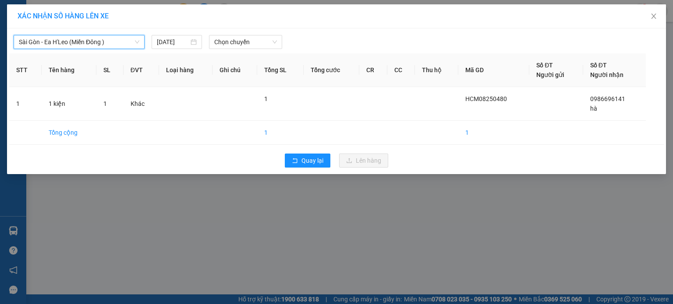
drag, startPoint x: 235, startPoint y: 44, endPoint x: 231, endPoint y: 50, distance: 7.1
click at [235, 45] on span "Chọn chuyến" at bounding box center [245, 41] width 63 height 13
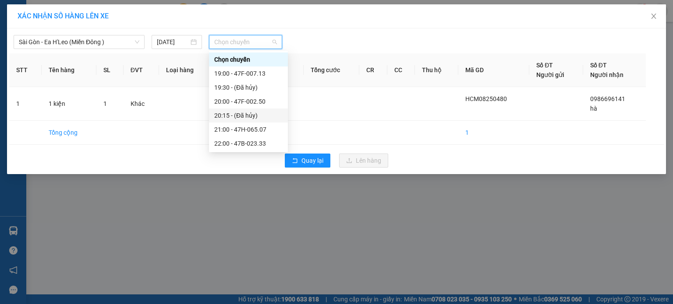
click at [370, 202] on div "XÁC NHẬN SỐ HÀNG LÊN XE [GEOGRAPHIC_DATA] - Ea H'Leo ([GEOGRAPHIC_DATA] ) [DATE…" at bounding box center [336, 152] width 673 height 304
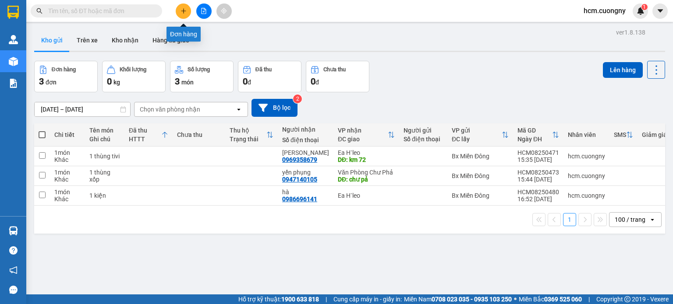
click at [183, 10] on icon "plus" at bounding box center [183, 10] width 0 height 5
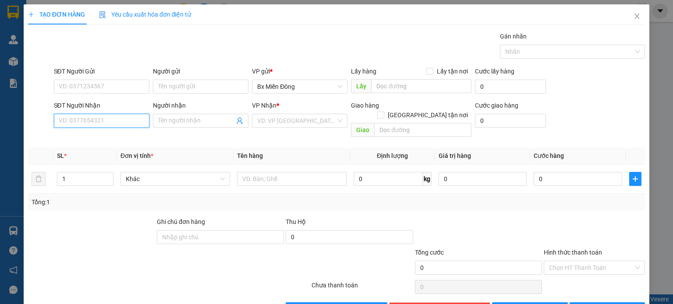
click at [114, 116] on input "SĐT Người Nhận" at bounding box center [101, 121] width 95 height 14
type input "0963485777"
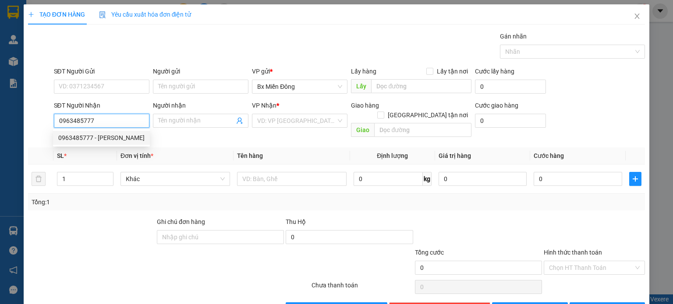
click at [111, 133] on div "0963485777 - [PERSON_NAME]" at bounding box center [101, 138] width 97 height 14
type input "thanh anh"
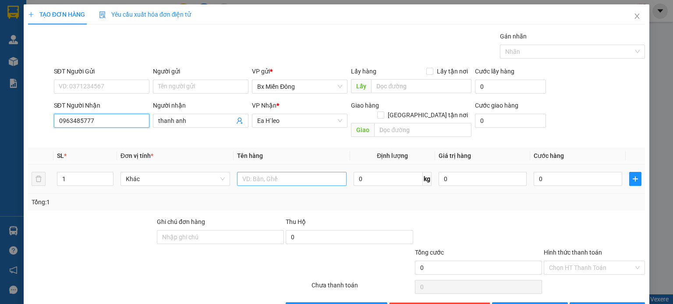
type input "0963485777"
click at [294, 175] on input "text" at bounding box center [291, 179] width 109 height 14
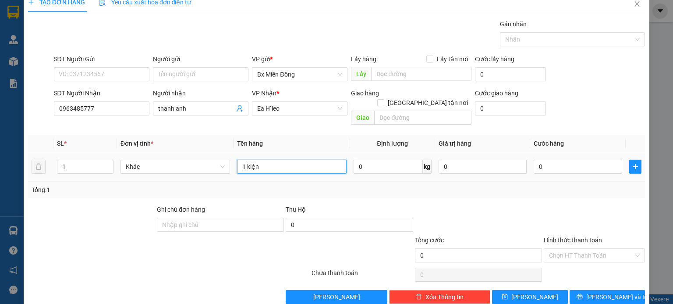
scroll to position [19, 0]
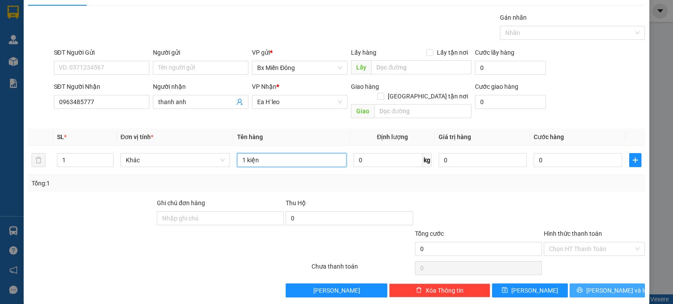
type input "1 kiện"
click at [448, 202] on icon "printer" at bounding box center [579, 291] width 6 height 6
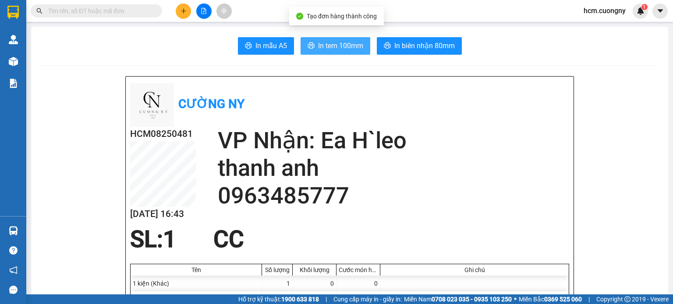
drag, startPoint x: 308, startPoint y: 47, endPoint x: 310, endPoint y: 54, distance: 7.2
click at [308, 47] on icon "printer" at bounding box center [310, 45] width 7 height 7
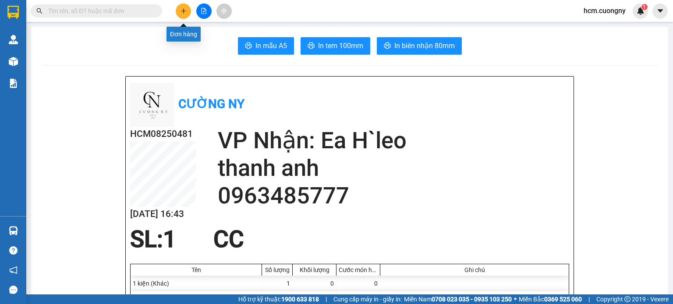
click at [187, 10] on button at bounding box center [183, 11] width 15 height 15
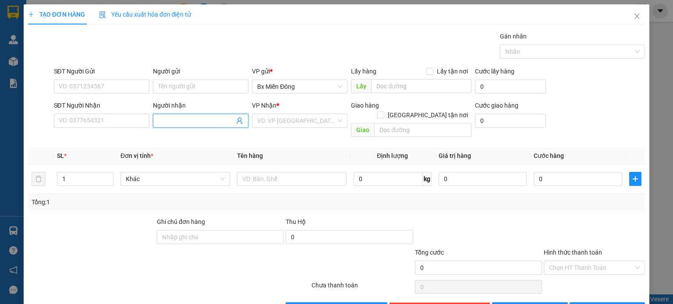
click at [165, 120] on input "Người nhận" at bounding box center [196, 121] width 76 height 10
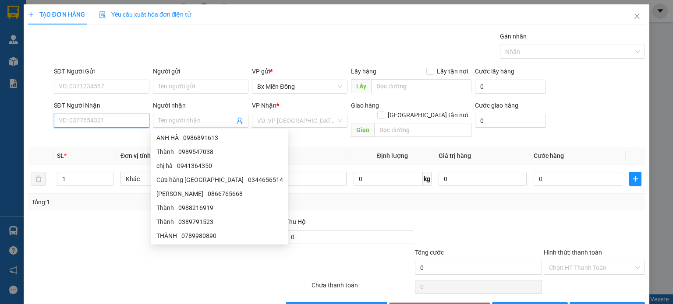
click at [130, 125] on input "SĐT Người Nhận" at bounding box center [101, 121] width 95 height 14
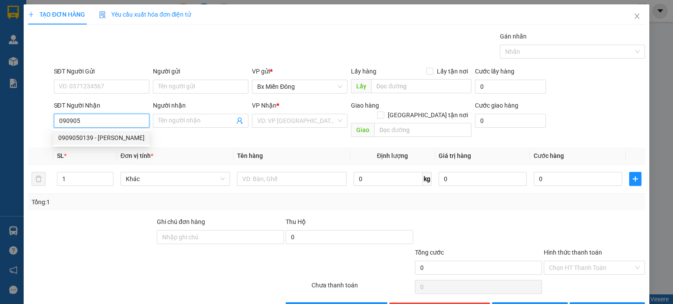
click at [85, 140] on div "0909050139 - [PERSON_NAME]" at bounding box center [101, 138] width 86 height 10
type input "0909050139"
type input "[PERSON_NAME]"
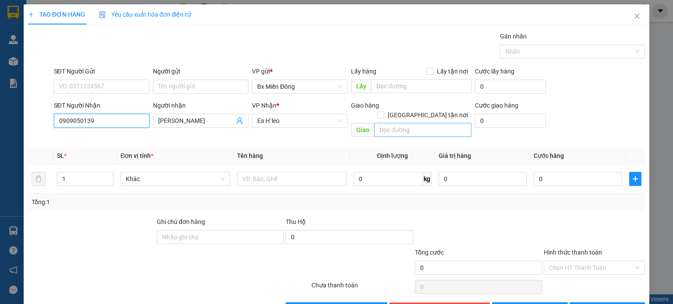
type input "0909050139"
click at [403, 125] on input "text" at bounding box center [422, 130] width 97 height 14
click at [268, 176] on div at bounding box center [291, 179] width 109 height 18
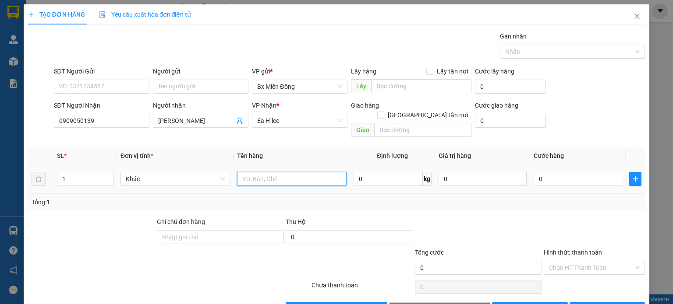
click at [271, 172] on input "text" at bounding box center [291, 179] width 109 height 14
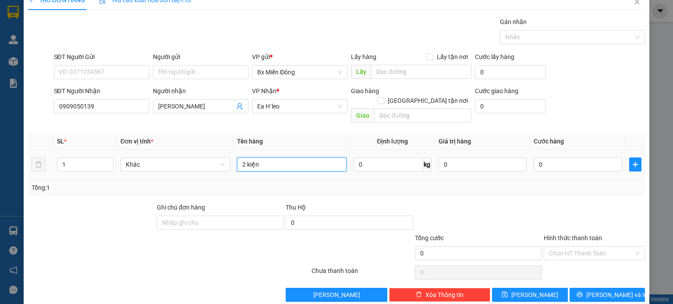
scroll to position [19, 0]
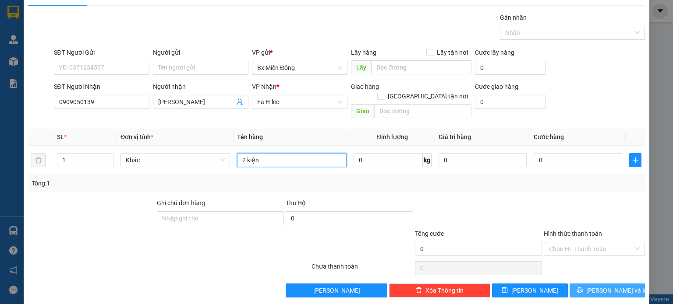
type input "2 kiện"
click at [448, 202] on span "[PERSON_NAME] và In" at bounding box center [616, 291] width 61 height 10
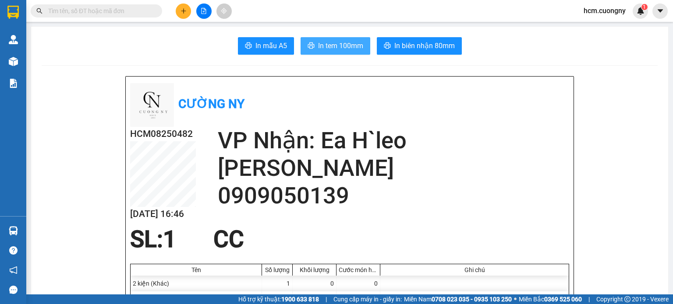
drag, startPoint x: 338, startPoint y: 50, endPoint x: 337, endPoint y: 56, distance: 5.3
click at [338, 50] on span "In tem 100mm" at bounding box center [340, 45] width 45 height 11
click at [183, 10] on icon "plus" at bounding box center [183, 11] width 6 height 6
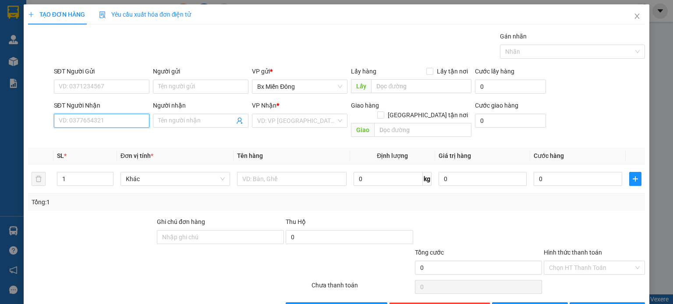
click at [106, 124] on input "SĐT Người Nhận" at bounding box center [101, 121] width 95 height 14
click at [176, 125] on input "Người nhận" at bounding box center [196, 121] width 76 height 10
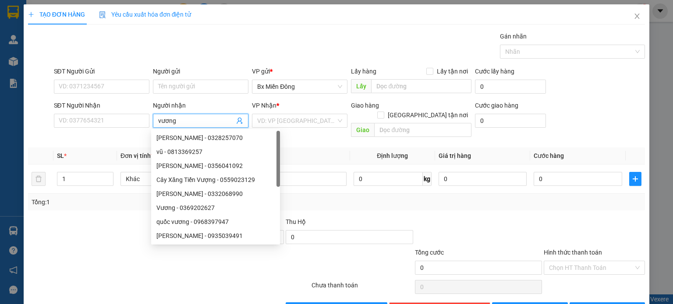
type input "vương"
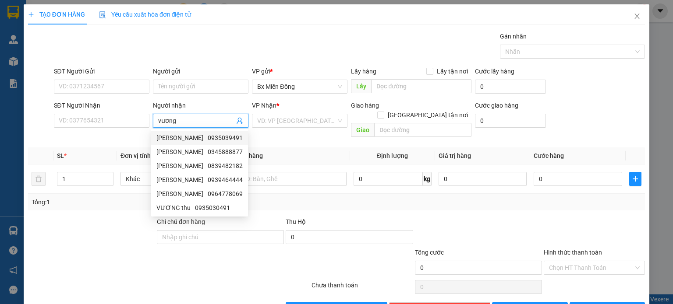
click at [174, 140] on div "[PERSON_NAME] - 0935039491" at bounding box center [199, 138] width 86 height 10
type input "0935039491"
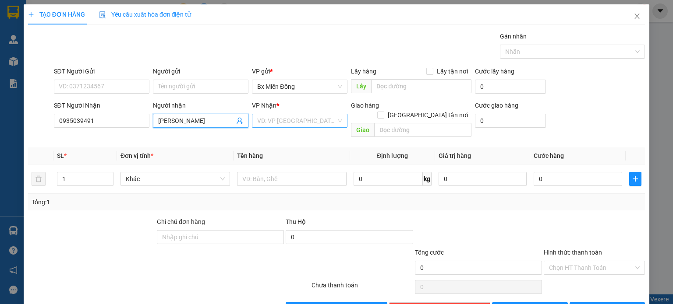
type input "[PERSON_NAME]"
click at [277, 123] on input "search" at bounding box center [296, 120] width 79 height 13
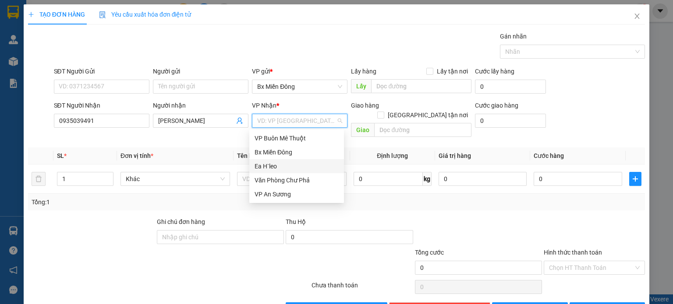
click at [285, 167] on div "Ea H`leo" at bounding box center [296, 167] width 84 height 10
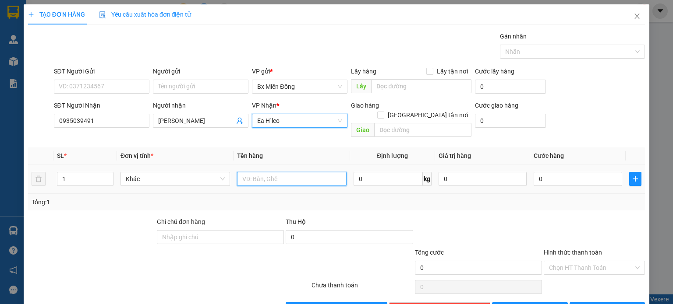
click at [247, 172] on input "text" at bounding box center [291, 179] width 109 height 14
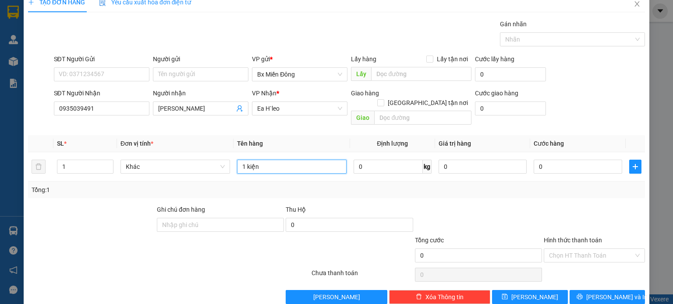
scroll to position [19, 0]
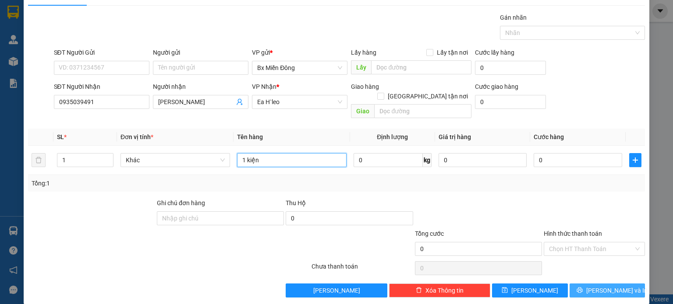
type input "1 kiện"
click at [448, 202] on span "[PERSON_NAME] và In" at bounding box center [616, 291] width 61 height 10
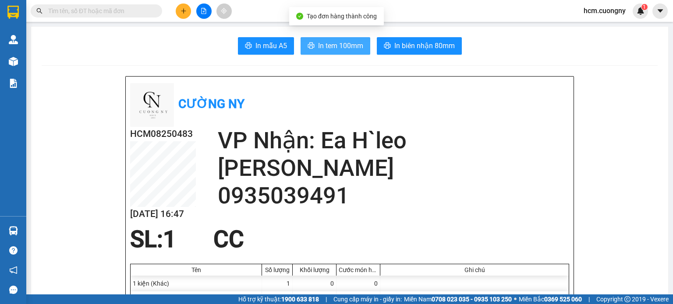
click at [325, 41] on button "In tem 100mm" at bounding box center [335, 46] width 70 height 18
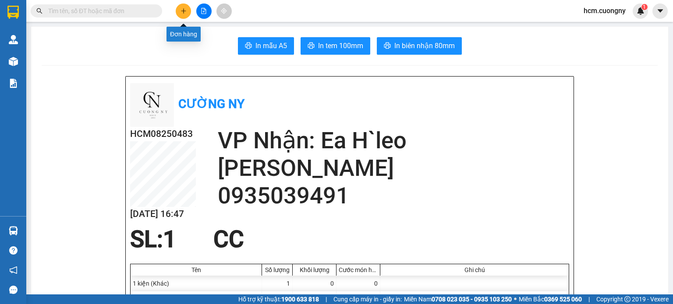
click at [185, 13] on icon "plus" at bounding box center [183, 11] width 6 height 6
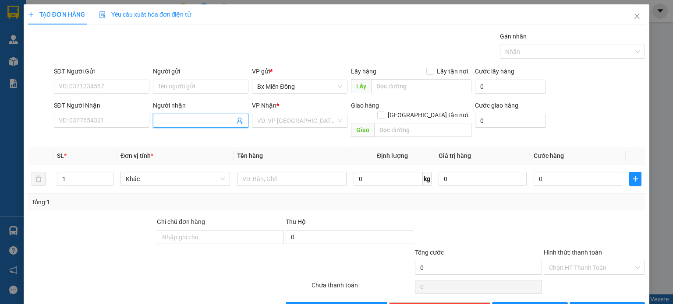
click at [173, 124] on input "Người nhận" at bounding box center [196, 121] width 76 height 10
drag, startPoint x: 174, startPoint y: 127, endPoint x: 181, endPoint y: 119, distance: 10.5
click at [175, 126] on span "tinh heo" at bounding box center [200, 121] width 95 height 14
drag, startPoint x: 179, startPoint y: 116, endPoint x: 139, endPoint y: 122, distance: 39.9
click at [139, 122] on div "SĐT Người Nhận VD: 0377654321 Người nhận tinh heo tinh heo VP Nhận * VD: VP Sài…" at bounding box center [349, 121] width 595 height 40
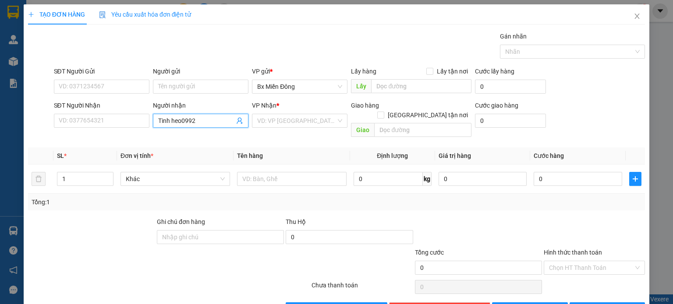
drag, startPoint x: 191, startPoint y: 123, endPoint x: 181, endPoint y: 125, distance: 10.6
click at [181, 125] on input "Tinh heo0992" at bounding box center [196, 121] width 76 height 10
type input "Tinh heo"
click at [85, 120] on input "SĐT Người Nhận" at bounding box center [101, 121] width 95 height 14
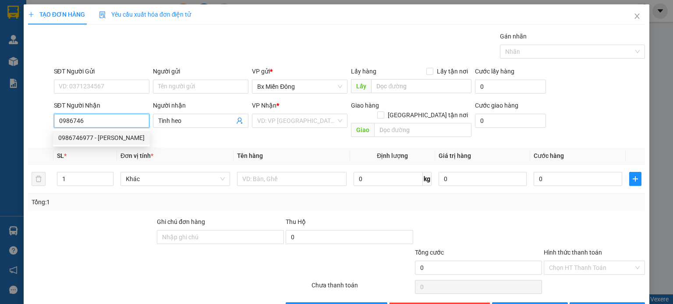
click at [85, 139] on div "0986746977 - [PERSON_NAME]" at bounding box center [101, 138] width 86 height 10
type input "0986746977"
type input "[PERSON_NAME]"
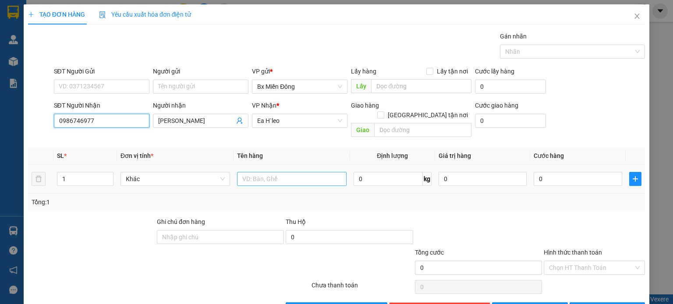
type input "0986746977"
drag, startPoint x: 253, startPoint y: 173, endPoint x: 262, endPoint y: 159, distance: 16.5
click at [254, 172] on input "text" at bounding box center [291, 179] width 109 height 14
type input "2 thùng xốp"
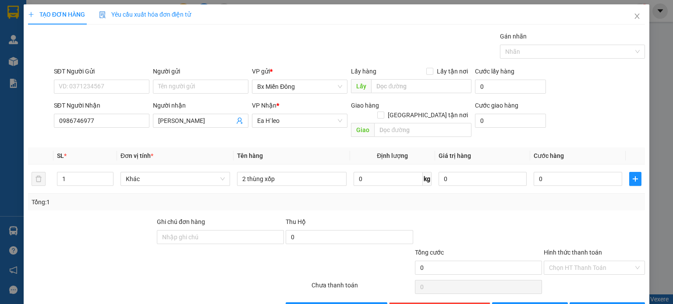
click at [448, 200] on div "Tổng: 1" at bounding box center [336, 202] width 616 height 17
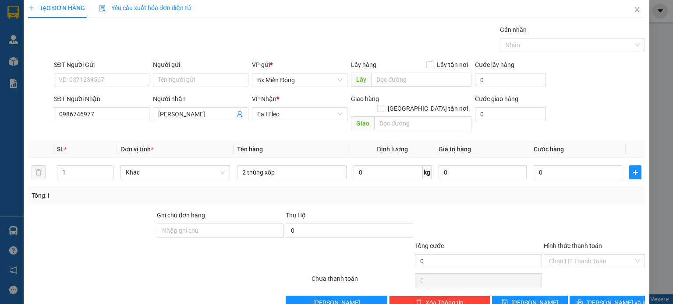
scroll to position [19, 0]
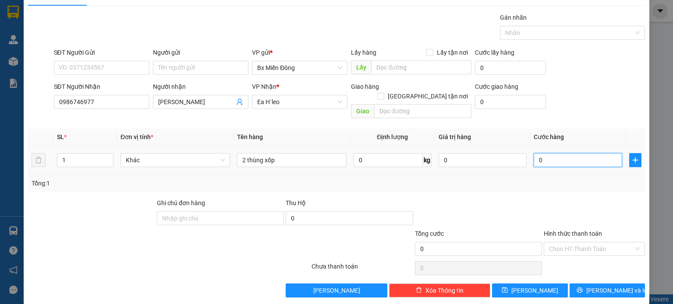
click at [448, 155] on input "0" at bounding box center [577, 160] width 88 height 14
type input "3"
type input "30"
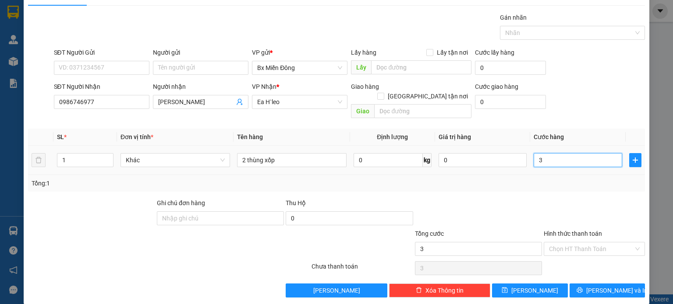
type input "30"
type input "300"
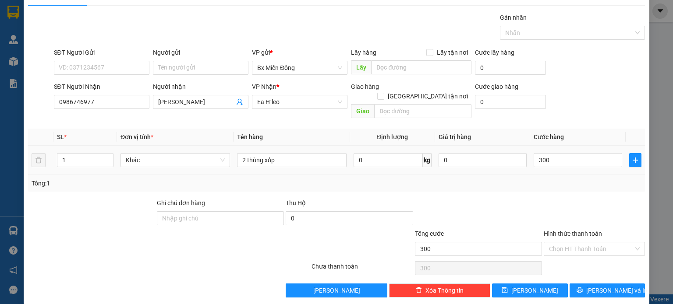
type input "300.000"
click at [448, 165] on div "SL * Đơn vị tính * Tên hàng Định lượng Giá trị hàng Cước hàng 1 Khác 2 thùng xố…" at bounding box center [336, 160] width 616 height 63
type input "6"
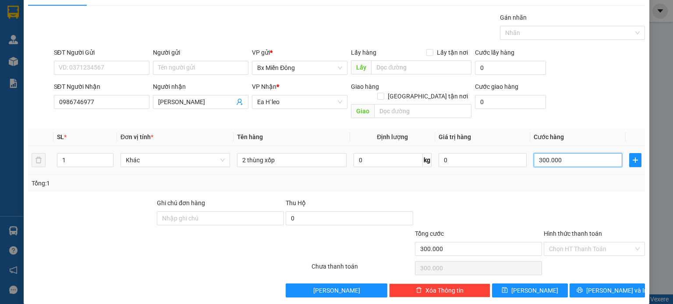
type input "6"
type input "60"
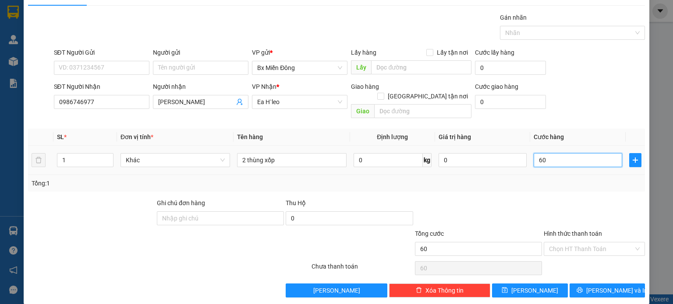
type input "600"
type input "6.000"
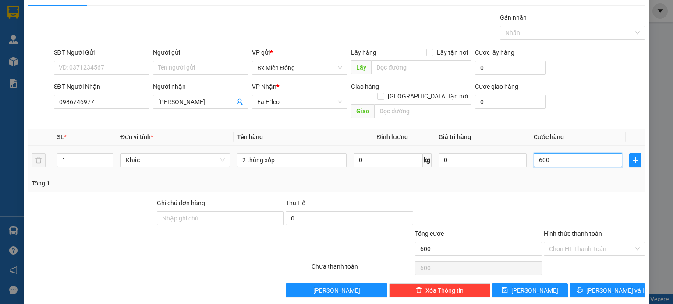
type input "6.000"
type input "60.000"
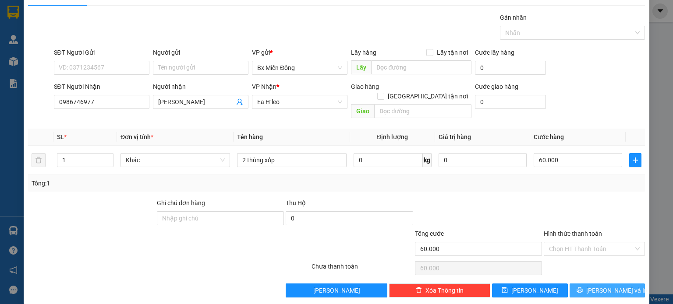
click at [448, 202] on button "[PERSON_NAME] và In" at bounding box center [607, 291] width 76 height 14
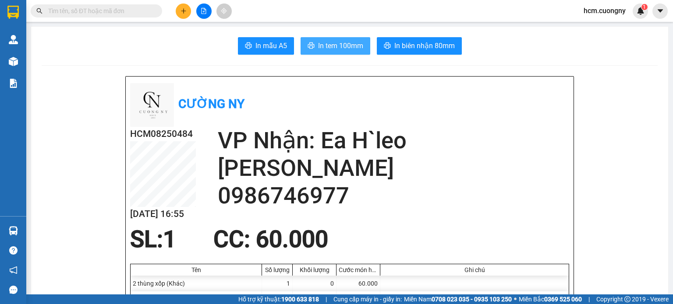
click at [319, 49] on span "In tem 100mm" at bounding box center [340, 45] width 45 height 11
drag, startPoint x: 529, startPoint y: 143, endPoint x: 179, endPoint y: 10, distance: 375.3
click at [179, 10] on button at bounding box center [183, 11] width 15 height 15
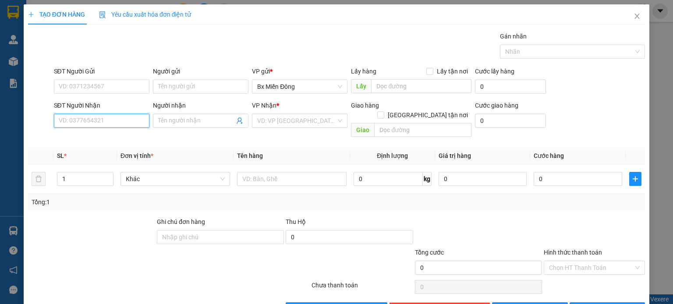
click at [89, 120] on input "SĐT Người Nhận" at bounding box center [101, 121] width 95 height 14
type input "0399543254"
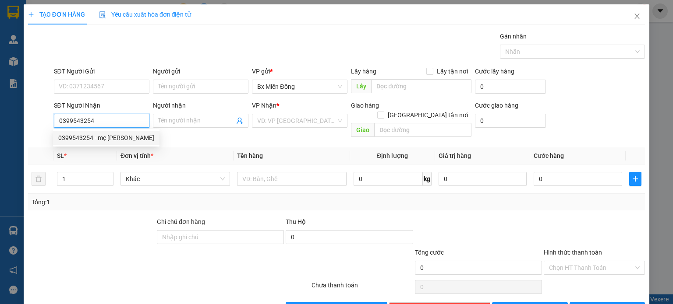
click at [115, 137] on div "0399543254 - mẹ [PERSON_NAME]" at bounding box center [106, 138] width 96 height 10
type input "mẹ [PERSON_NAME]"
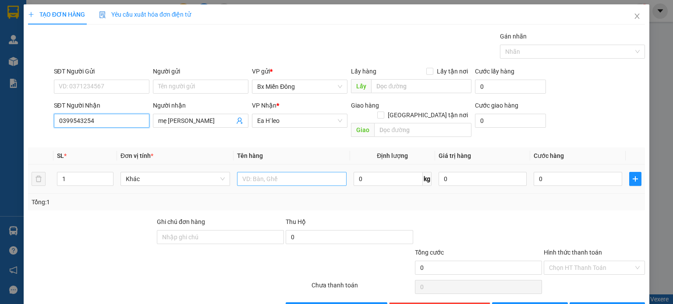
type input "0399543254"
click at [268, 172] on input "text" at bounding box center [291, 179] width 109 height 14
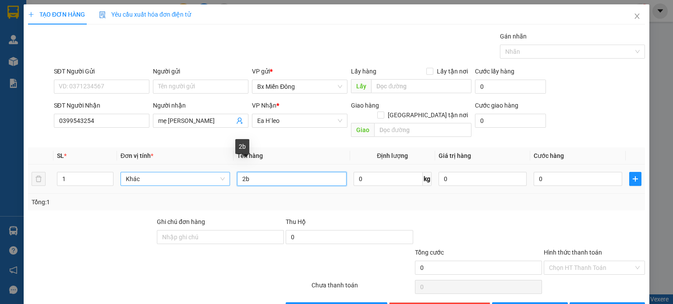
drag, startPoint x: 261, startPoint y: 166, endPoint x: 212, endPoint y: 167, distance: 49.0
click at [201, 166] on tr "1 Khác 2b 0 kg 0 0" at bounding box center [336, 179] width 616 height 29
drag, startPoint x: 180, startPoint y: 167, endPoint x: 124, endPoint y: 167, distance: 55.6
click at [126, 173] on span "Khác" at bounding box center [175, 179] width 99 height 13
drag, startPoint x: 261, startPoint y: 167, endPoint x: 247, endPoint y: 168, distance: 13.2
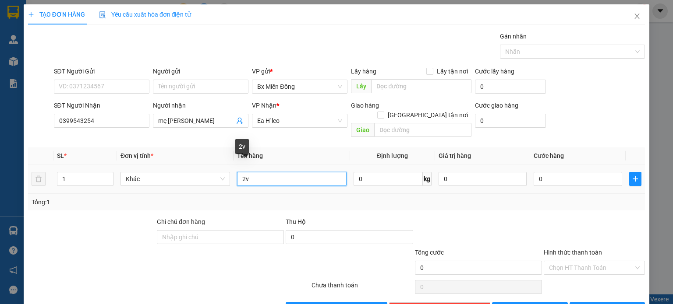
click at [242, 172] on input "2v" at bounding box center [291, 179] width 109 height 14
type input "2 kiện"
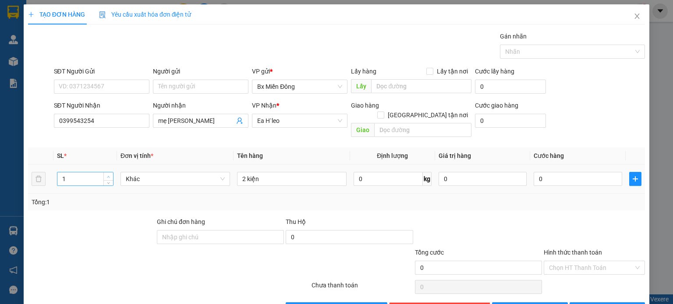
type input "2"
click at [107, 174] on span "up" at bounding box center [108, 176] width 5 height 5
click at [448, 202] on span "[PERSON_NAME] và In" at bounding box center [616, 310] width 61 height 10
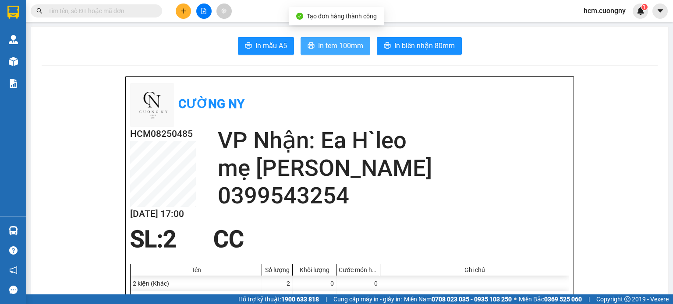
click at [315, 37] on button "In tem 100mm" at bounding box center [335, 46] width 70 height 18
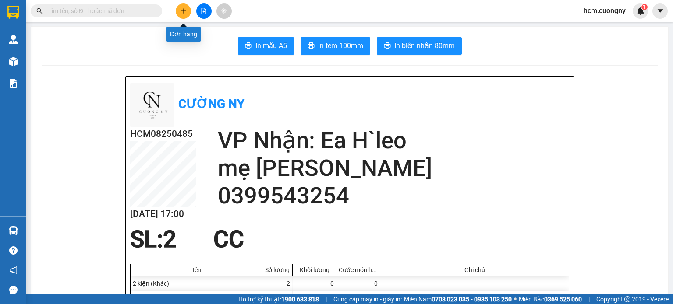
click at [186, 5] on button at bounding box center [183, 11] width 15 height 15
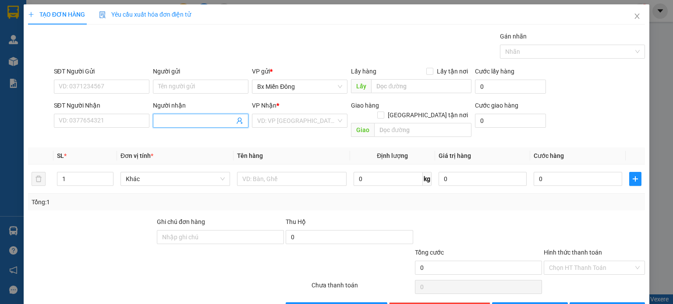
click at [193, 119] on input "Người nhận" at bounding box center [196, 121] width 76 height 10
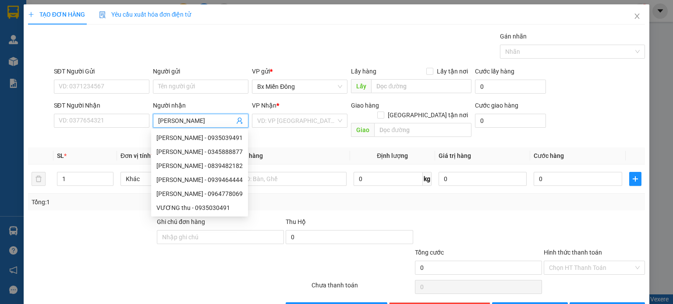
type input "[PERSON_NAME]"
click at [222, 137] on div "[PERSON_NAME] - 0935039491" at bounding box center [199, 138] width 86 height 10
type input "0935039491"
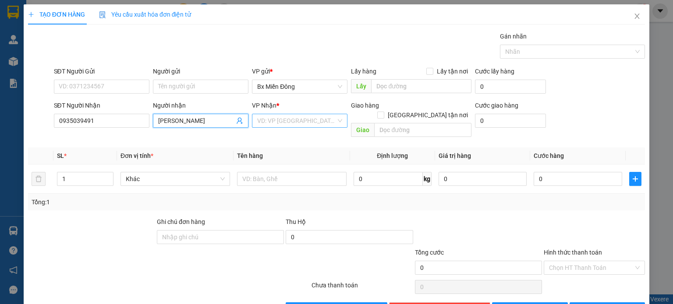
type input "[PERSON_NAME]"
click at [293, 124] on input "search" at bounding box center [296, 120] width 79 height 13
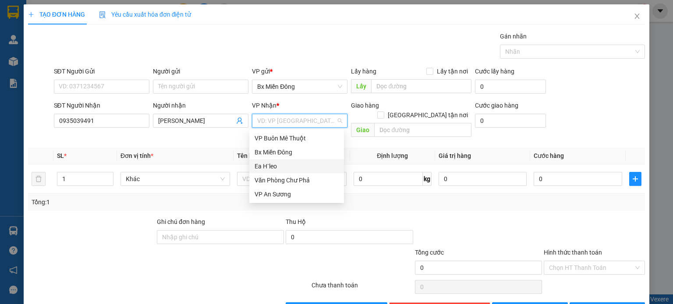
click at [277, 165] on div "Ea H`leo" at bounding box center [296, 167] width 84 height 10
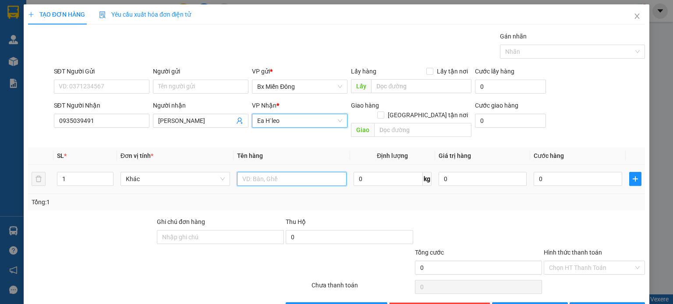
click at [264, 172] on input "text" at bounding box center [291, 179] width 109 height 14
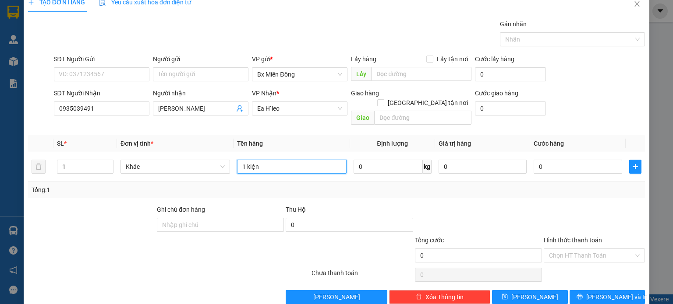
scroll to position [19, 0]
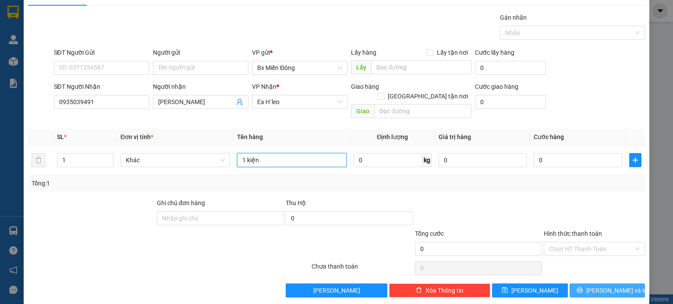
type input "1 kiện"
click at [448, 202] on span "[PERSON_NAME] và In" at bounding box center [616, 291] width 61 height 10
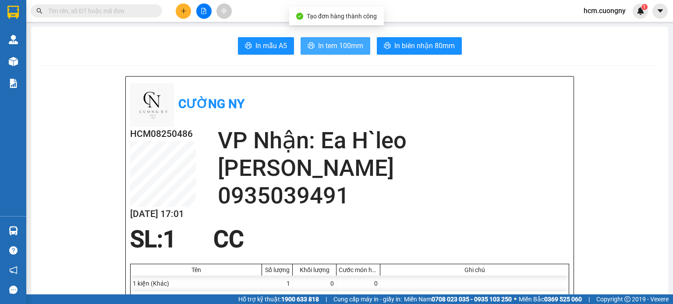
click at [333, 51] on span "In tem 100mm" at bounding box center [340, 45] width 45 height 11
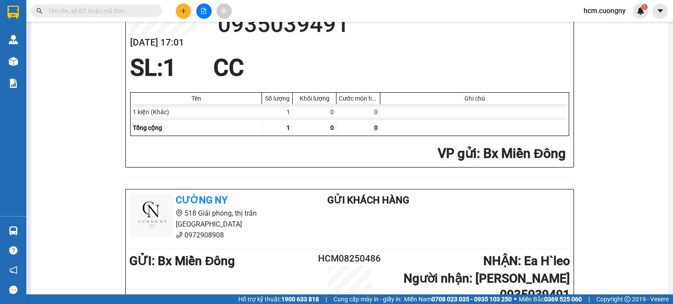
scroll to position [263, 0]
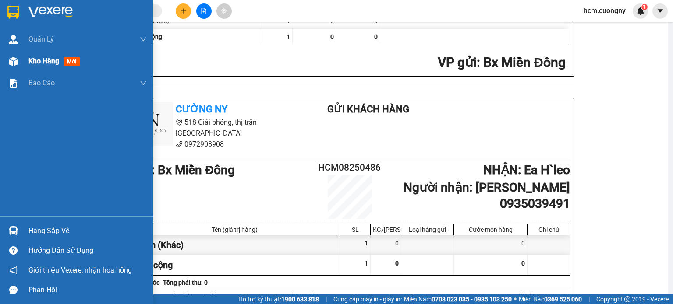
click at [28, 56] on div "Kho hàng mới" at bounding box center [76, 61] width 153 height 22
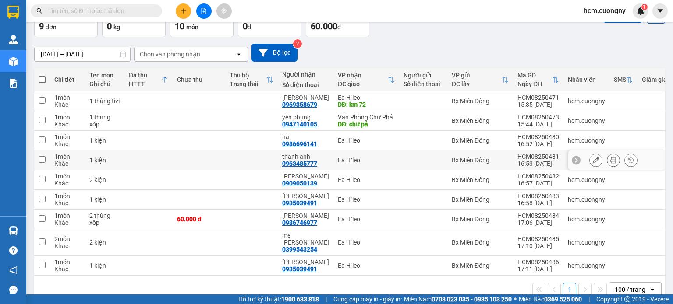
scroll to position [67, 0]
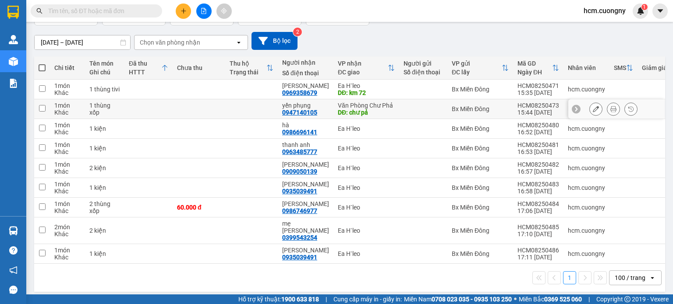
click at [41, 109] on input "checkbox" at bounding box center [42, 108] width 7 height 7
checkbox input "true"
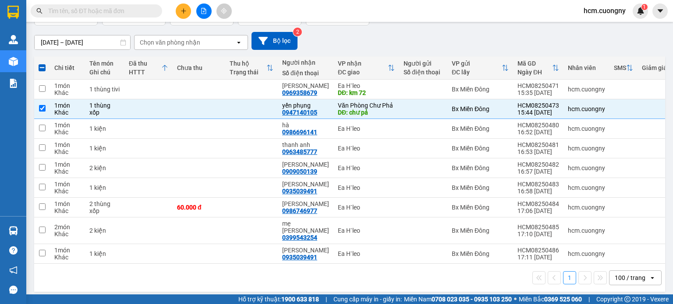
click at [72, 43] on input "[DATE] – [DATE]" at bounding box center [82, 42] width 95 height 14
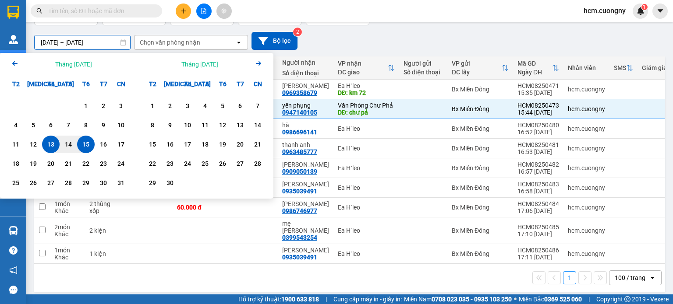
click at [448, 45] on div "[DATE] – [DATE] Press the down arrow key to interact with the calendar and sele…" at bounding box center [349, 41] width 630 height 18
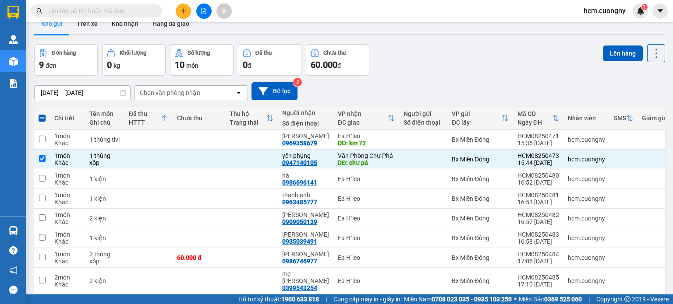
scroll to position [0, 0]
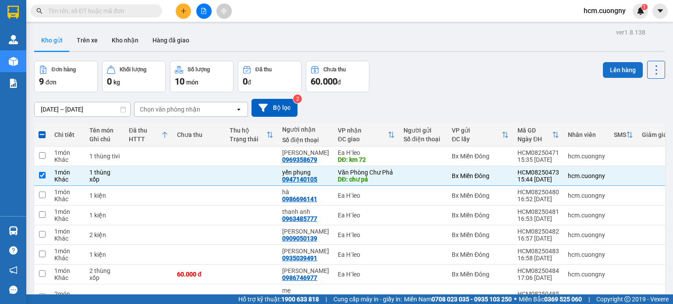
click at [448, 66] on button "Lên hàng" at bounding box center [622, 70] width 40 height 16
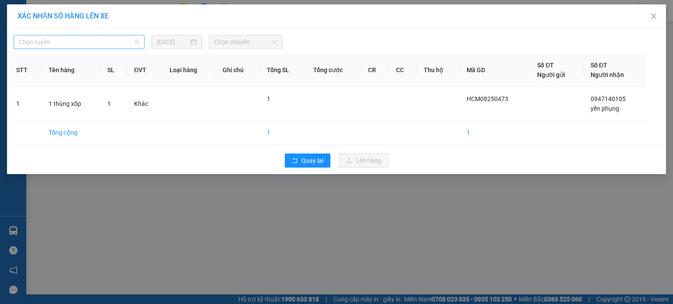
click at [102, 43] on span "Chọn tuyến" at bounding box center [79, 41] width 120 height 13
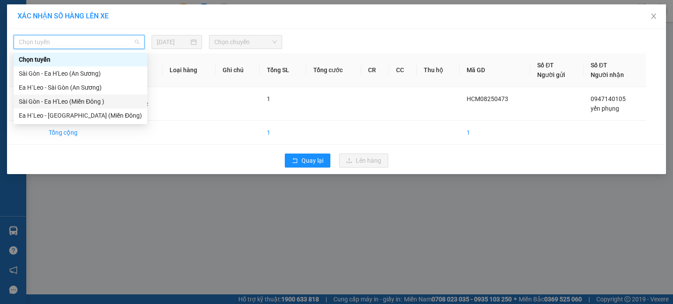
click at [91, 100] on div "Sài Gòn - Ea H'Leo (Miền Đông )" at bounding box center [80, 102] width 123 height 10
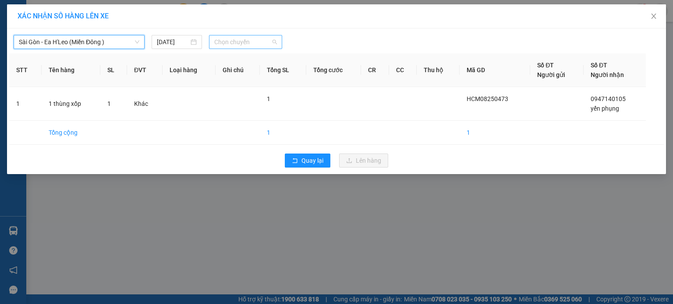
click at [243, 42] on span "Chọn chuyến" at bounding box center [245, 41] width 63 height 13
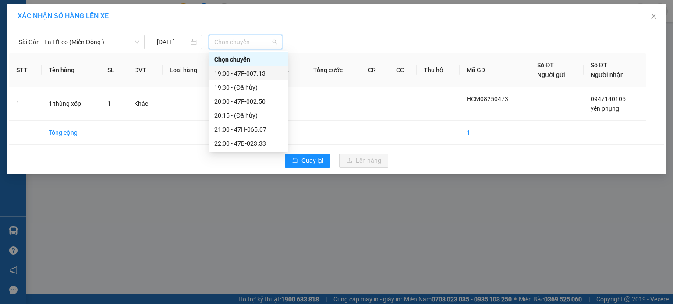
click at [223, 75] on div "19:00 - 47F-007.13" at bounding box center [248, 74] width 68 height 10
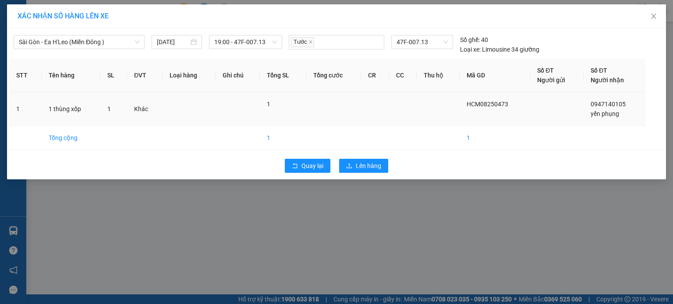
click at [351, 117] on td at bounding box center [333, 109] width 55 height 34
click at [351, 164] on icon "upload" at bounding box center [349, 166] width 6 height 6
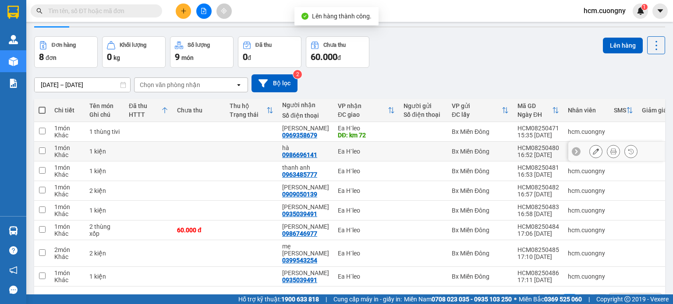
scroll to position [47, 0]
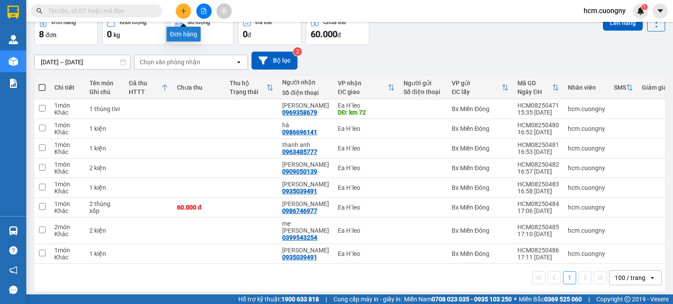
click at [190, 7] on button at bounding box center [183, 11] width 15 height 15
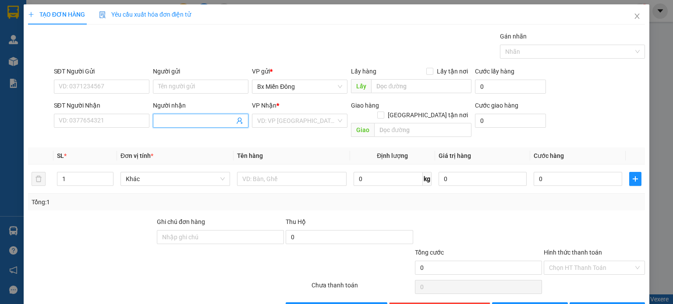
click at [206, 122] on input "Người nhận" at bounding box center [196, 121] width 76 height 10
drag, startPoint x: 184, startPoint y: 115, endPoint x: 163, endPoint y: 122, distance: 22.6
click at [154, 120] on span "bâ" at bounding box center [200, 121] width 95 height 14
drag, startPoint x: 165, startPoint y: 122, endPoint x: 157, endPoint y: 116, distance: 10.3
click at [158, 122] on input "bâ" at bounding box center [196, 121] width 76 height 10
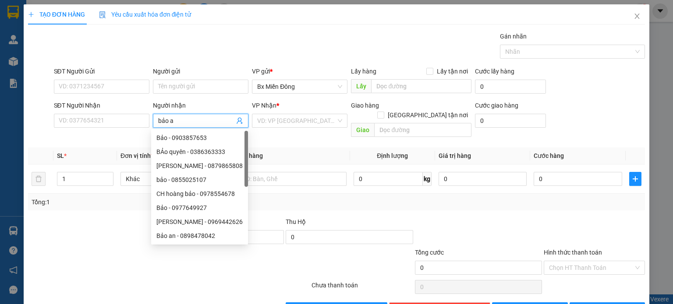
type input "bảo an"
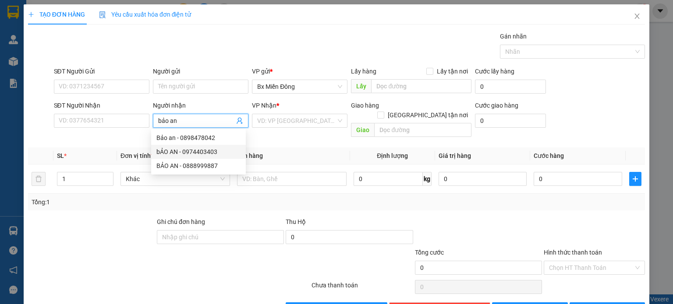
click at [222, 150] on div "bẢO AN - 0974403403" at bounding box center [198, 152] width 84 height 10
type input "0974403403"
type input "bẢO AN"
drag, startPoint x: 229, startPoint y: 119, endPoint x: 171, endPoint y: 121, distance: 58.3
click at [147, 115] on div "SĐT Người Nhận 0974403403 Người nhận bẢO AN VP Nhận * VD: VP [GEOGRAPHIC_DATA] …" at bounding box center [349, 121] width 595 height 40
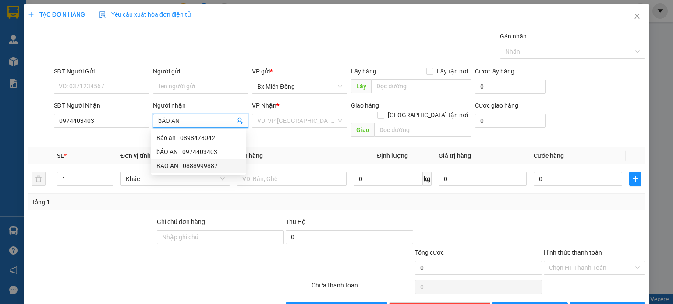
click at [209, 164] on div "BẢO AN - 0888999887" at bounding box center [198, 166] width 84 height 10
type input "0888999887"
type input "BẢO AN"
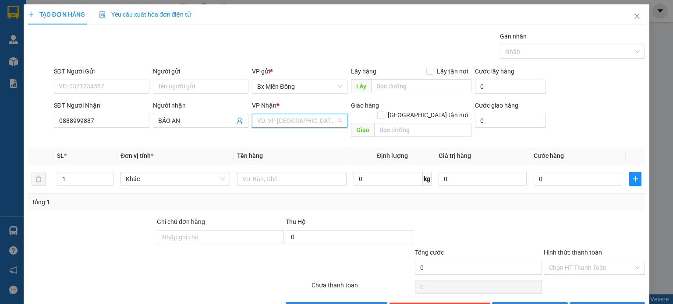
click at [317, 118] on input "search" at bounding box center [296, 120] width 79 height 13
click at [293, 166] on div "Ea H`leo" at bounding box center [296, 167] width 84 height 10
click at [305, 172] on input "text" at bounding box center [291, 179] width 109 height 14
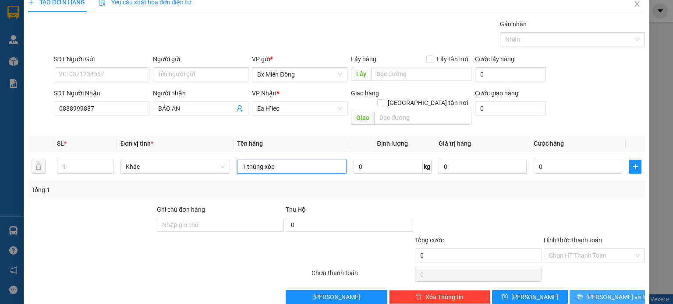
scroll to position [19, 0]
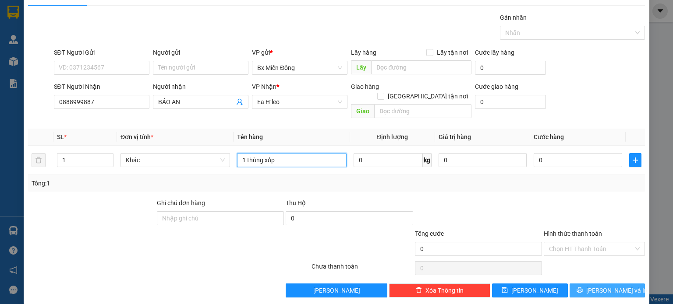
type input "1 thùng xốp"
click at [448, 202] on span "[PERSON_NAME] và In" at bounding box center [616, 291] width 61 height 10
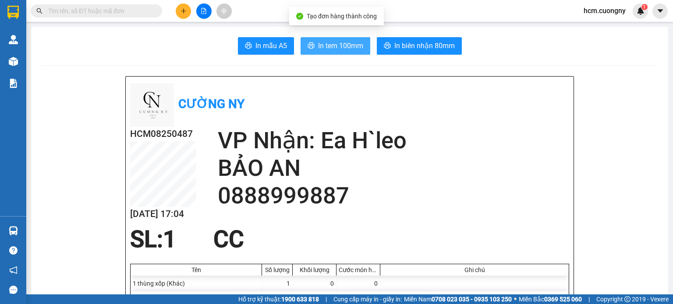
click at [324, 43] on span "In tem 100mm" at bounding box center [340, 45] width 45 height 11
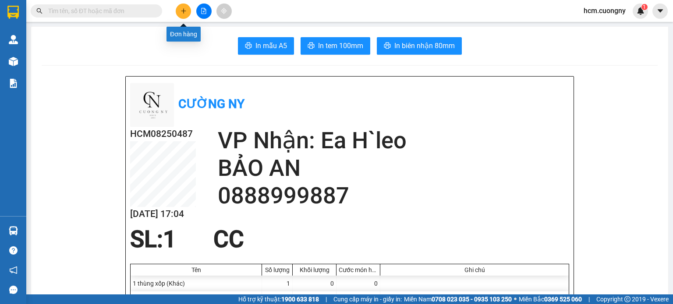
click at [178, 14] on button at bounding box center [183, 11] width 15 height 15
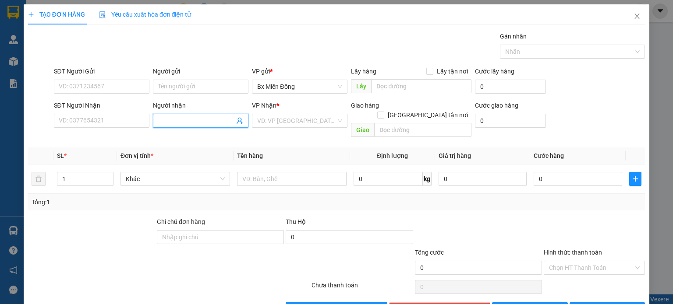
click at [163, 124] on input "Người nhận" at bounding box center [196, 121] width 76 height 10
drag, startPoint x: 191, startPoint y: 117, endPoint x: 155, endPoint y: 119, distance: 36.4
click at [155, 119] on span "bà ba cá" at bounding box center [200, 121] width 95 height 14
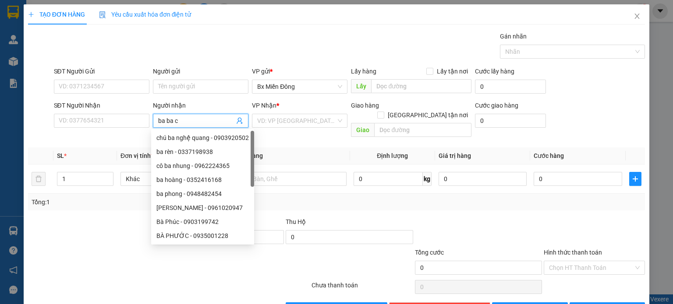
type input "ba ba cá"
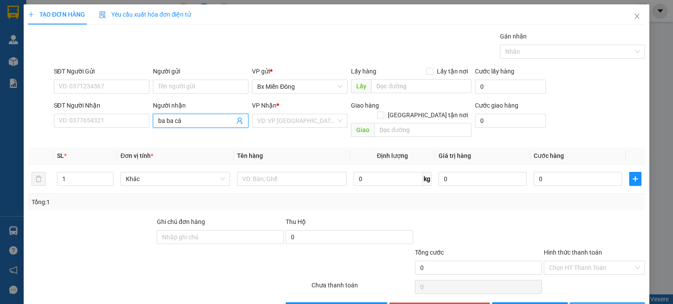
click at [448, 202] on span "[PERSON_NAME] và In" at bounding box center [616, 310] width 61 height 10
click at [292, 124] on input "search" at bounding box center [296, 120] width 79 height 13
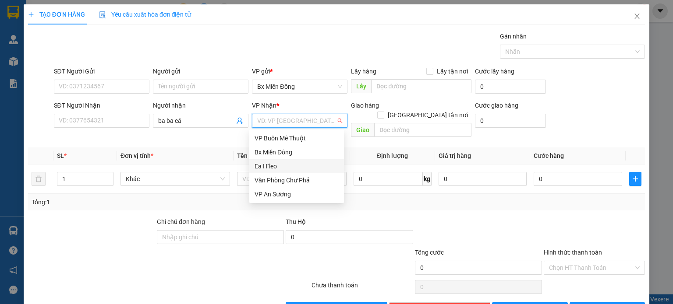
click at [278, 170] on div "Ea H`leo" at bounding box center [296, 167] width 84 height 10
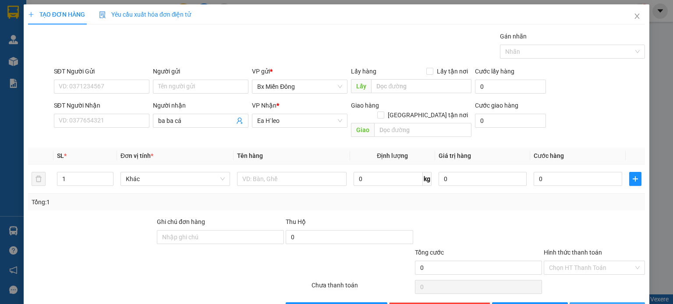
click at [448, 202] on span "[PERSON_NAME] và In" at bounding box center [616, 310] width 61 height 10
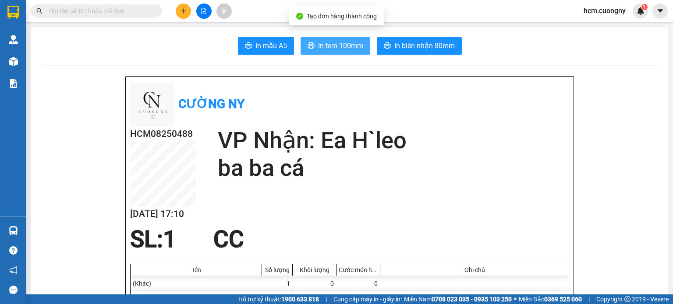
click at [318, 49] on span "In tem 100mm" at bounding box center [340, 45] width 45 height 11
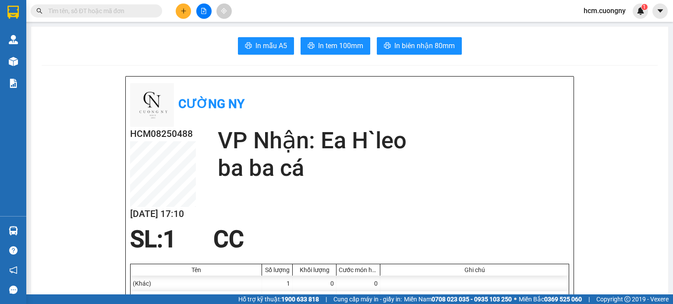
click at [183, 12] on icon "plus" at bounding box center [183, 10] width 0 height 5
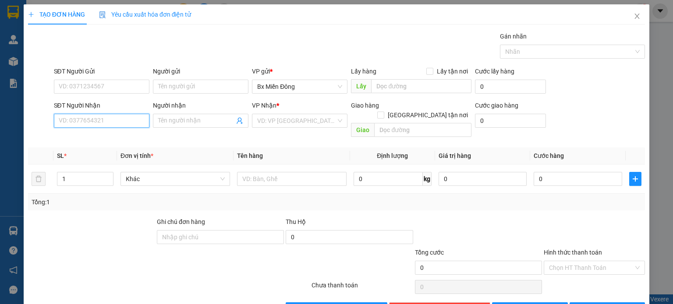
click at [77, 123] on input "SĐT Người Nhận" at bounding box center [101, 121] width 95 height 14
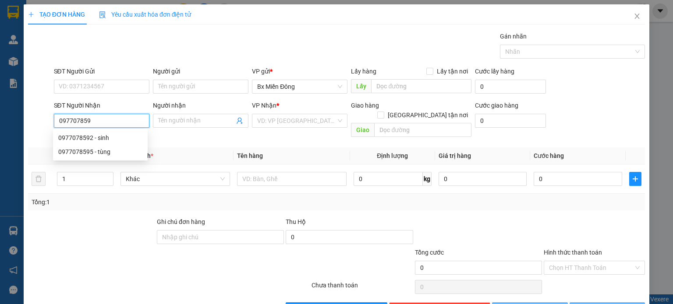
type input "0977078592"
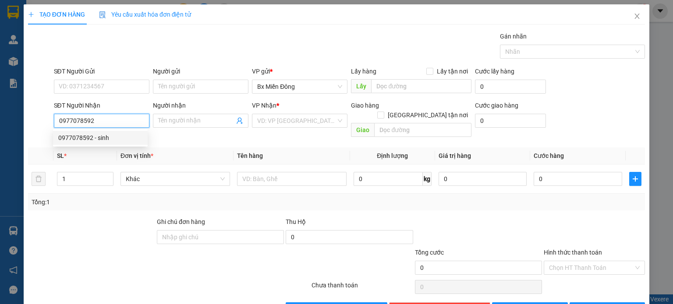
drag, startPoint x: 109, startPoint y: 139, endPoint x: 123, endPoint y: 140, distance: 14.0
click at [109, 140] on div "0977078592 - sinh" at bounding box center [100, 138] width 84 height 10
type input "sinh"
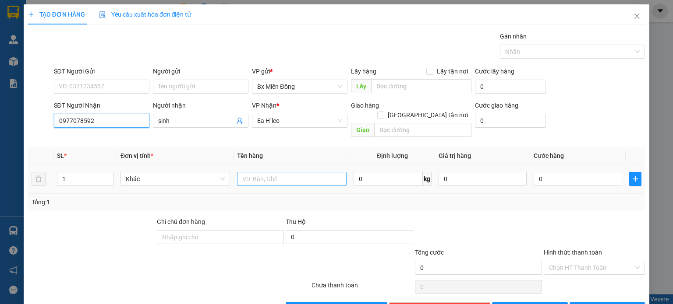
type input "0977078592"
click at [287, 172] on input "text" at bounding box center [291, 179] width 109 height 14
type input "3 k"
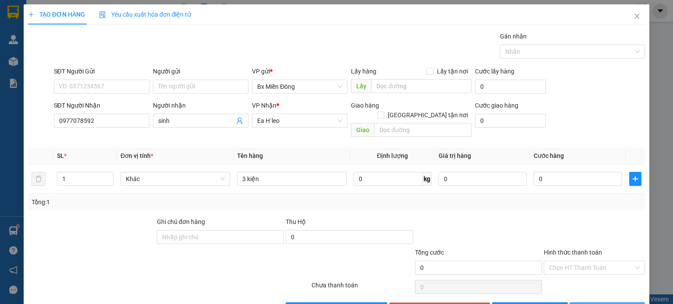
click at [448, 202] on button "[PERSON_NAME] và In" at bounding box center [607, 310] width 76 height 14
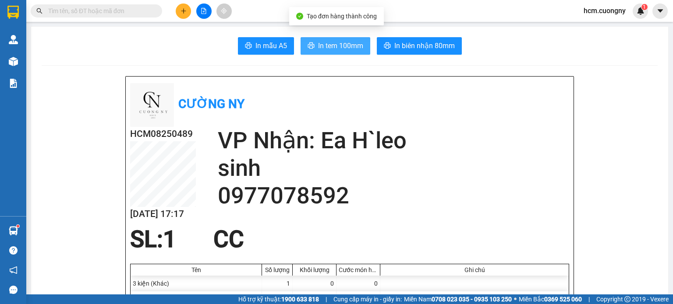
click at [345, 48] on span "In tem 100mm" at bounding box center [340, 45] width 45 height 11
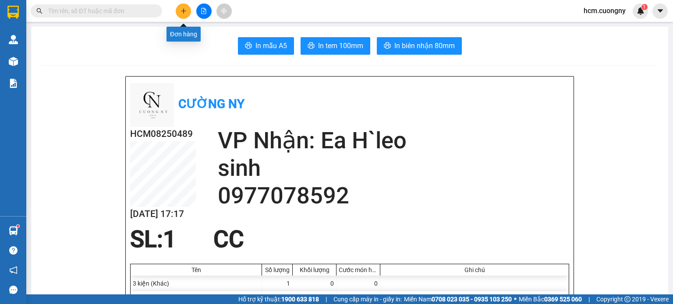
click at [185, 11] on icon "plus" at bounding box center [183, 11] width 5 height 0
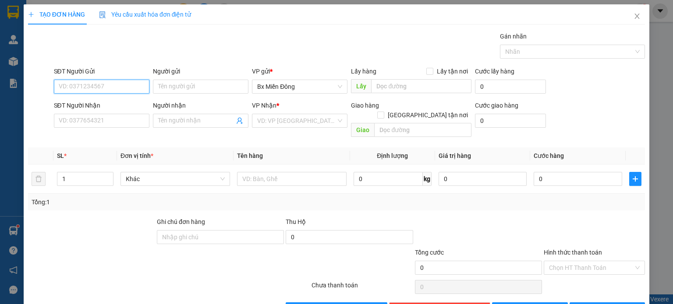
click at [114, 88] on input "SĐT Người Gửi" at bounding box center [101, 87] width 95 height 14
paste input "0903989553"
type input "0903989553"
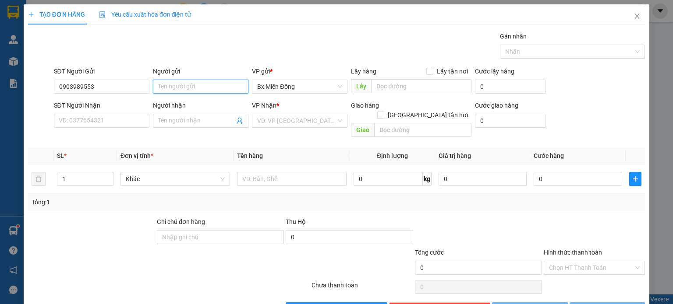
click at [202, 87] on input "Người gửi" at bounding box center [200, 87] width 95 height 14
click at [65, 152] on span "*" at bounding box center [65, 155] width 3 height 7
click at [436, 78] on div "Lấy hàng Lấy tận nơi" at bounding box center [411, 73] width 120 height 13
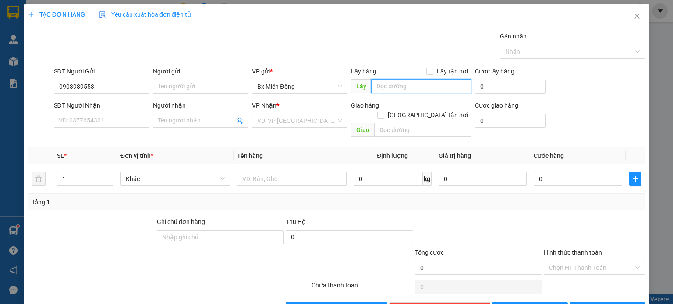
click at [420, 84] on input "text" at bounding box center [421, 86] width 100 height 14
paste input "cầu ông bố"
type input "cầu ông bố"
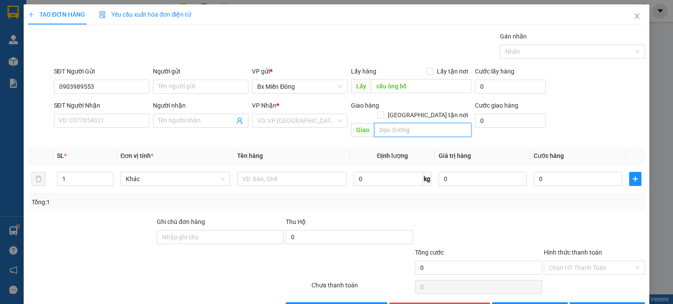
click at [439, 124] on input "text" at bounding box center [422, 130] width 97 height 14
click at [104, 197] on div "Tổng: 1" at bounding box center [146, 202] width 229 height 10
click at [421, 123] on input "text" at bounding box center [422, 130] width 97 height 14
click at [303, 115] on input "search" at bounding box center [296, 120] width 79 height 13
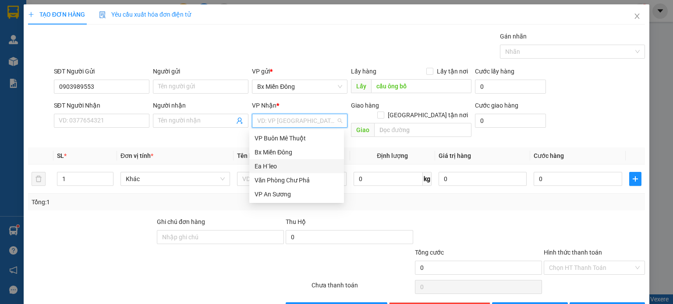
click at [285, 170] on div "Ea H`leo" at bounding box center [296, 167] width 84 height 10
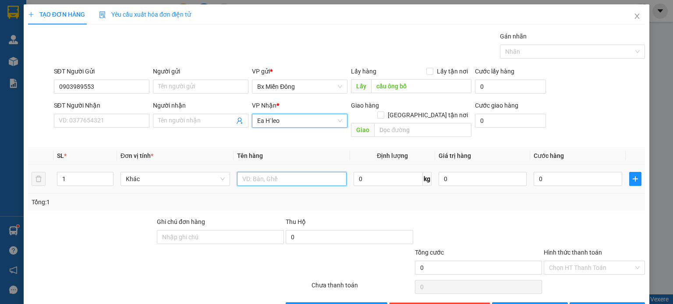
click at [282, 175] on input "text" at bounding box center [291, 179] width 109 height 14
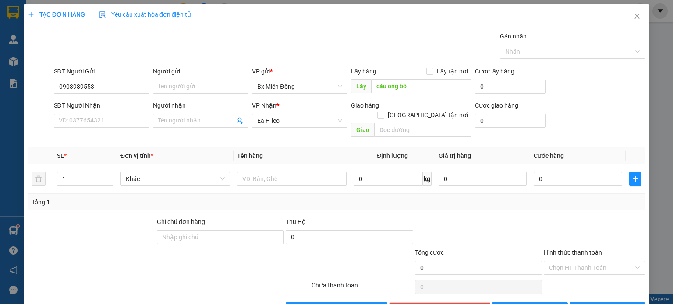
click at [83, 201] on div "Transit Pickup Surcharge Ids Transit Deliver Surcharge Ids Transit Deliver Surc…" at bounding box center [336, 174] width 616 height 285
click at [263, 172] on input "text" at bounding box center [291, 179] width 109 height 14
paste input "1 pa lăng xích lắc"
type input "1 pa lăng xích lắc"
click at [448, 194] on div "Tổng: 1" at bounding box center [336, 202] width 616 height 17
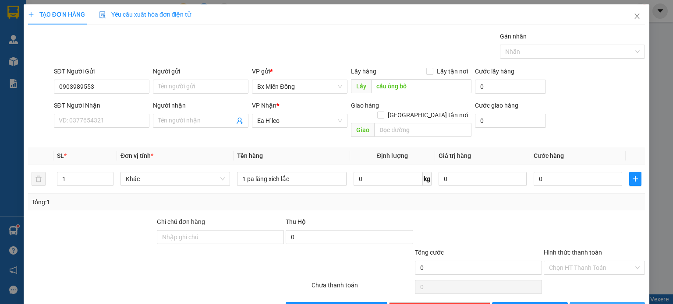
click at [448, 202] on span "[PERSON_NAME] và In" at bounding box center [616, 310] width 61 height 10
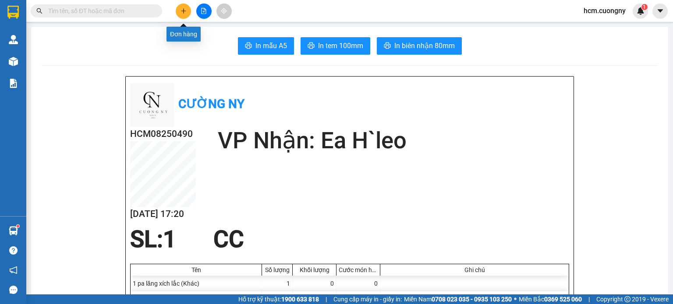
click at [182, 12] on icon "plus" at bounding box center [183, 11] width 6 height 6
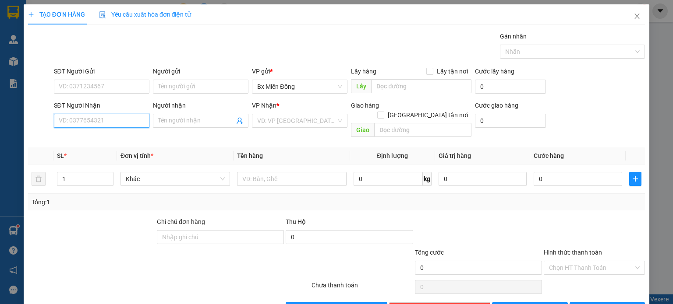
click at [74, 114] on input "SĐT Người Nhận" at bounding box center [101, 121] width 95 height 14
paste input "0948944477"
type input "0948944477"
click at [299, 101] on div "VP Nhận * VD: VP [GEOGRAPHIC_DATA]" at bounding box center [299, 116] width 95 height 31
click at [308, 114] on input "search" at bounding box center [296, 120] width 79 height 13
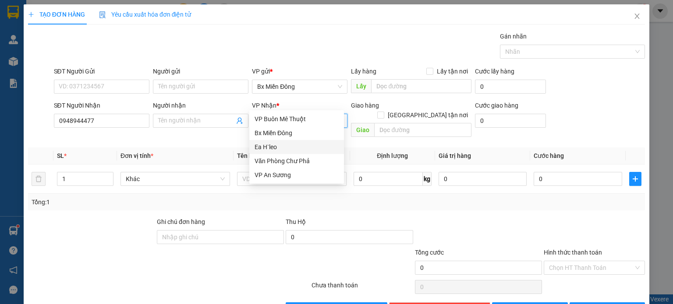
click at [290, 145] on div "Ea H`leo" at bounding box center [296, 147] width 84 height 10
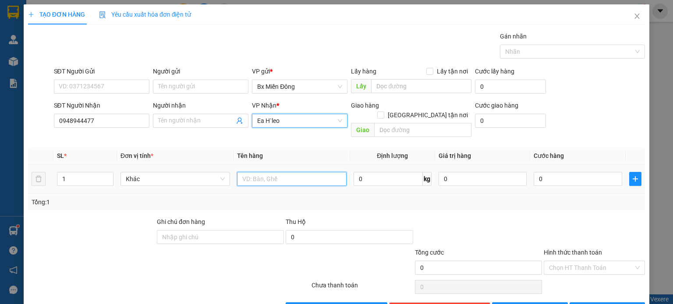
click at [292, 172] on input "text" at bounding box center [291, 179] width 109 height 14
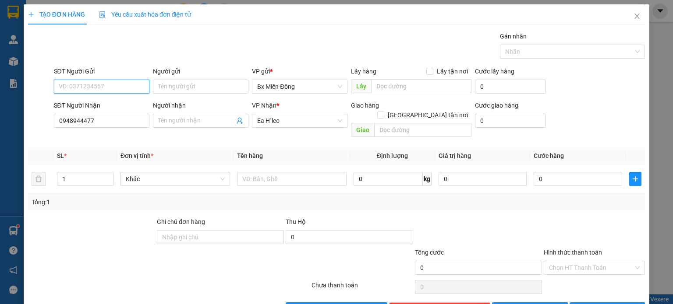
click at [88, 80] on input "SĐT Người Gửi" at bounding box center [101, 87] width 95 height 14
paste input "0855101047"
type input "0855101047"
click at [107, 114] on input "0948944477" at bounding box center [101, 121] width 95 height 14
drag, startPoint x: 71, startPoint y: 105, endPoint x: 46, endPoint y: 105, distance: 25.4
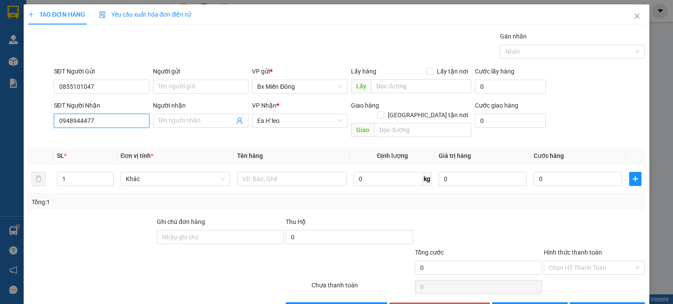
click at [46, 105] on div "SĐT Người Nhận 0948944477 0948944477 Người nhận Tên người nhận VP Nhận * [PERSO…" at bounding box center [336, 121] width 618 height 40
drag, startPoint x: 74, startPoint y: 99, endPoint x: 34, endPoint y: 94, distance: 40.2
click at [15, 94] on div "TẠO ĐƠN HÀNG Yêu cầu xuất hóa đơn điện tử Transit Pickup Surcharge Ids Transit …" at bounding box center [336, 152] width 673 height 304
type input "0"
drag, startPoint x: 56, startPoint y: 101, endPoint x: 27, endPoint y: 92, distance: 31.0
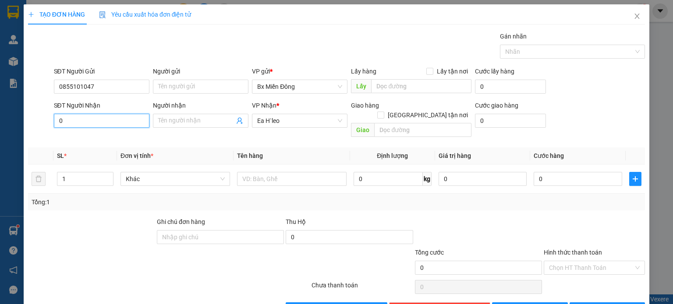
click at [27, 101] on div "SĐT Người Nhận 0 0 Người nhận Tên người nhận VP Nhận * [PERSON_NAME] hàng Giao …" at bounding box center [336, 121] width 618 height 40
click at [448, 20] on span "Close" at bounding box center [636, 16] width 25 height 25
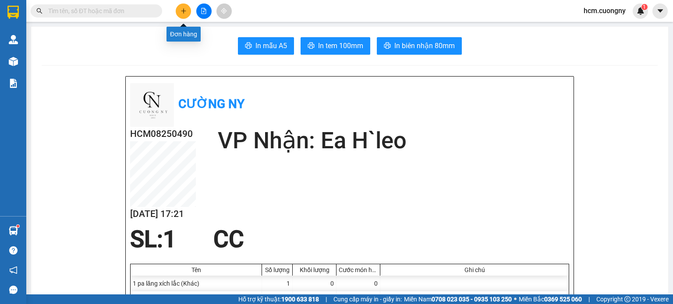
click at [184, 6] on button at bounding box center [183, 11] width 15 height 15
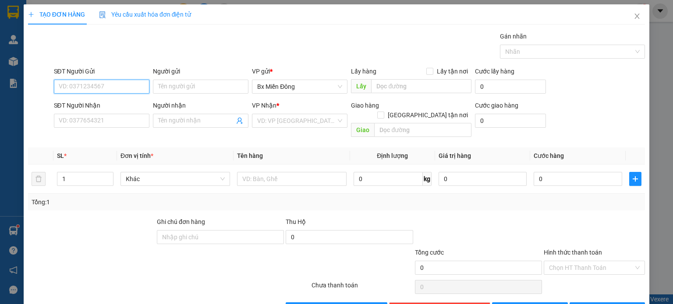
paste input "0855101047"
type input "0855101047"
click at [395, 76] on div "Lấy hàng Lấy tận nơi" at bounding box center [411, 72] width 120 height 10
click at [397, 85] on input "text" at bounding box center [421, 86] width 100 height 14
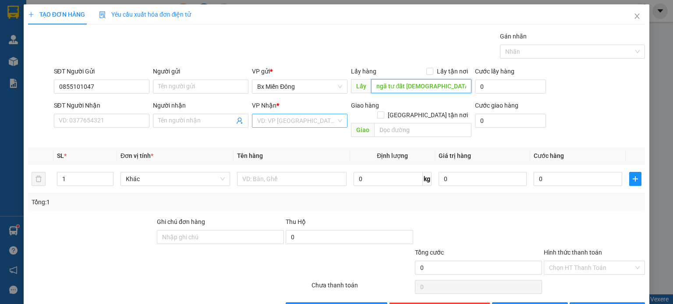
type input "ngã tư đất [DEMOGRAPHIC_DATA]"
click at [287, 122] on input "search" at bounding box center [296, 120] width 79 height 13
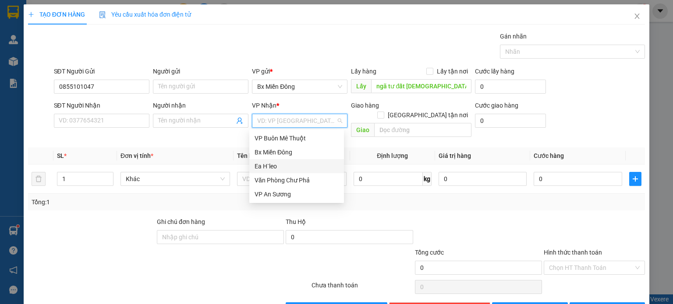
click at [291, 169] on div "Ea H`leo" at bounding box center [296, 167] width 84 height 10
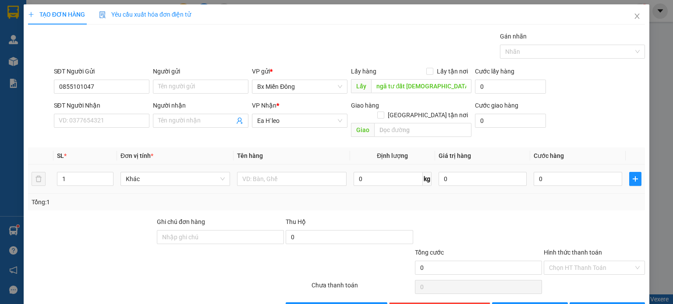
drag, startPoint x: 100, startPoint y: 217, endPoint x: 118, endPoint y: 177, distance: 43.5
click at [101, 202] on div at bounding box center [91, 232] width 129 height 31
click at [296, 173] on input "text" at bounding box center [291, 179] width 109 height 14
paste input "1 cái láp tóp"
type input "1 cái láp tóp"
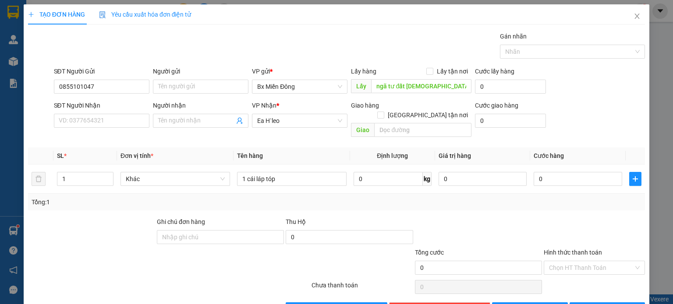
click at [448, 202] on div at bounding box center [478, 232] width 129 height 31
click at [448, 202] on span "[PERSON_NAME] và In" at bounding box center [616, 310] width 61 height 10
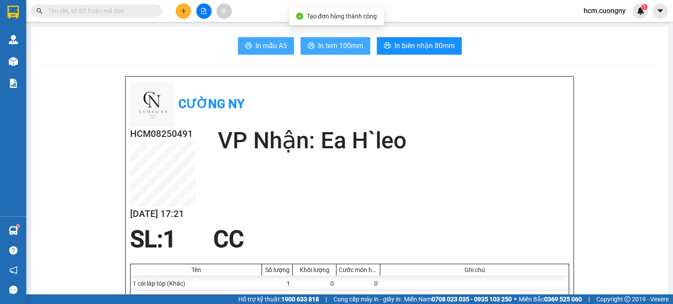
drag, startPoint x: 313, startPoint y: 41, endPoint x: 286, endPoint y: 37, distance: 27.9
click at [313, 43] on button "In tem 100mm" at bounding box center [335, 46] width 70 height 18
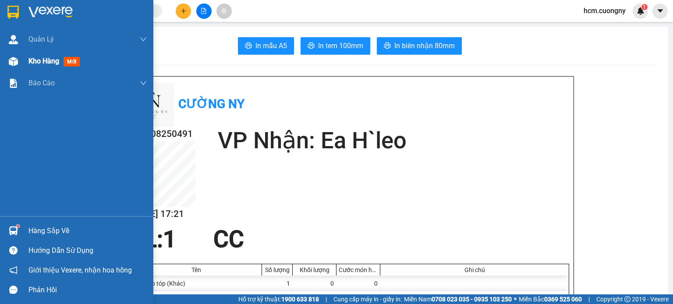
click at [54, 61] on span "Kho hàng" at bounding box center [43, 61] width 31 height 8
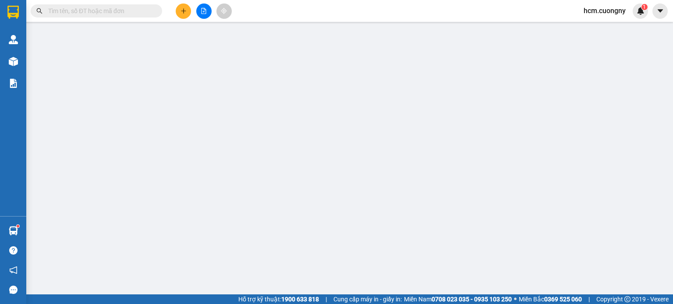
type input "0903989553"
type input "cầu ông bố"
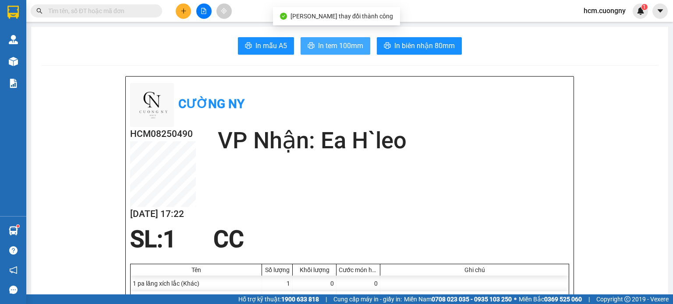
click at [303, 46] on button "In tem 100mm" at bounding box center [335, 46] width 70 height 18
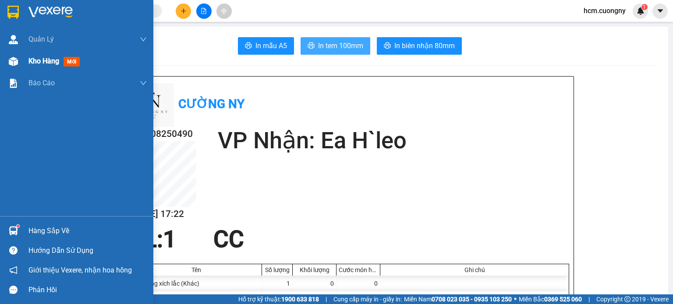
click at [68, 61] on span "mới" at bounding box center [71, 62] width 16 height 10
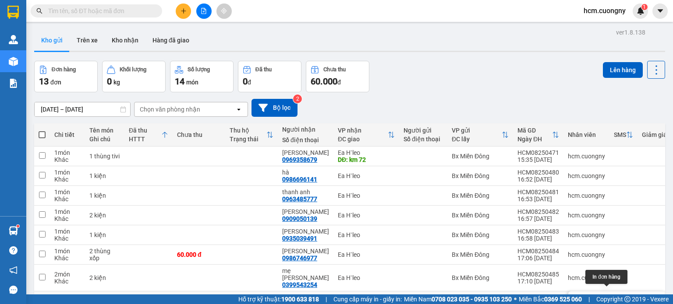
click at [448, 202] on button at bounding box center [613, 301] width 12 height 15
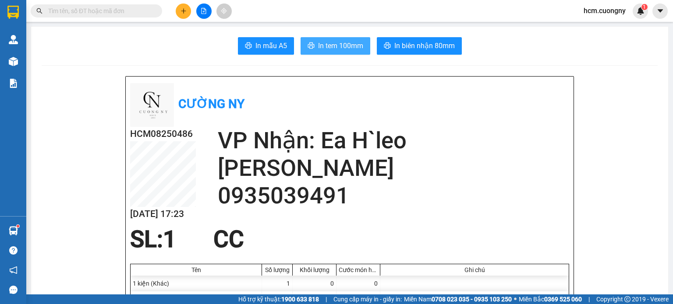
click at [330, 46] on span "In tem 100mm" at bounding box center [340, 45] width 45 height 11
